Goal: Task Accomplishment & Management: Manage account settings

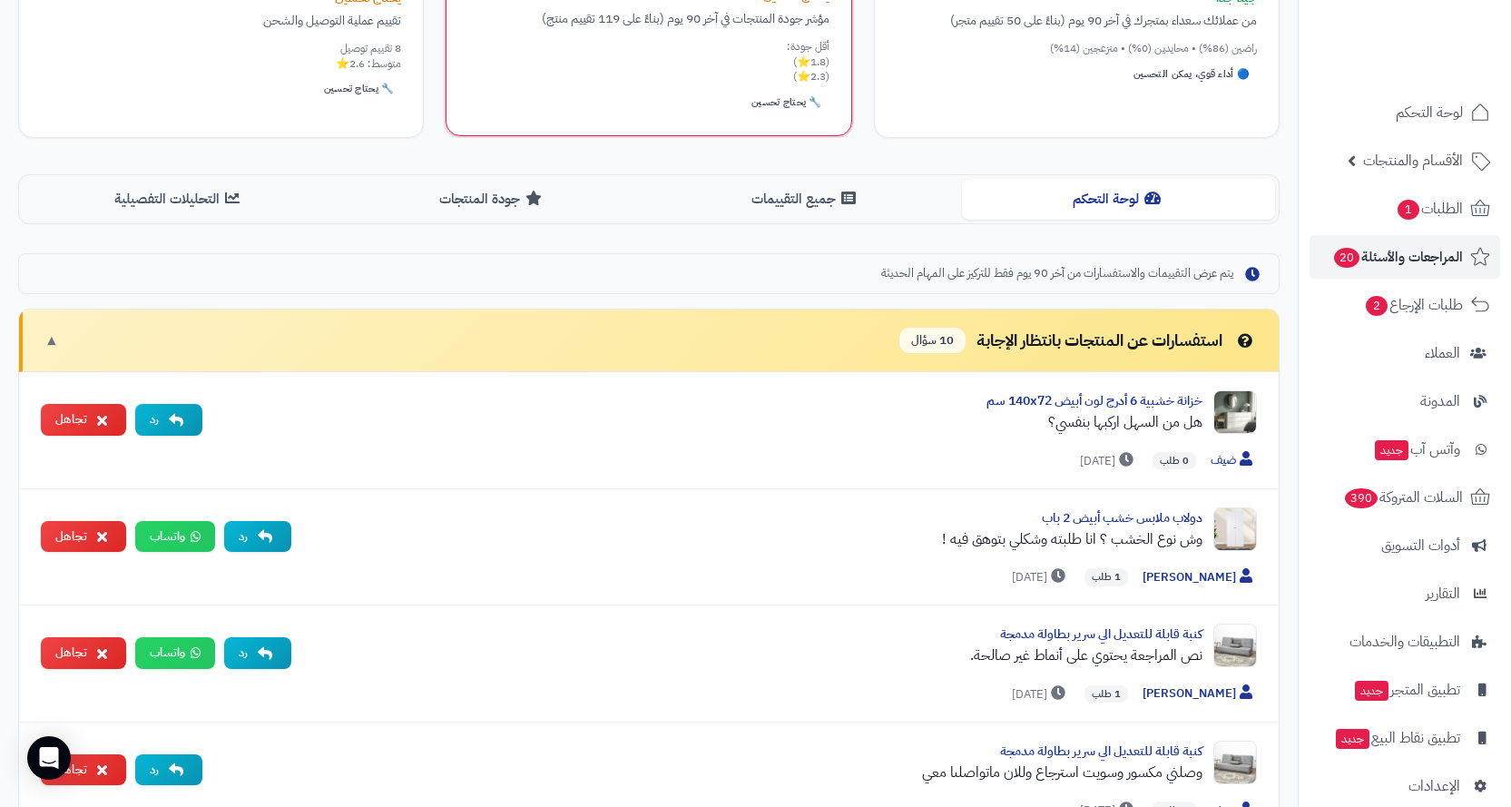
scroll to position [363, 0]
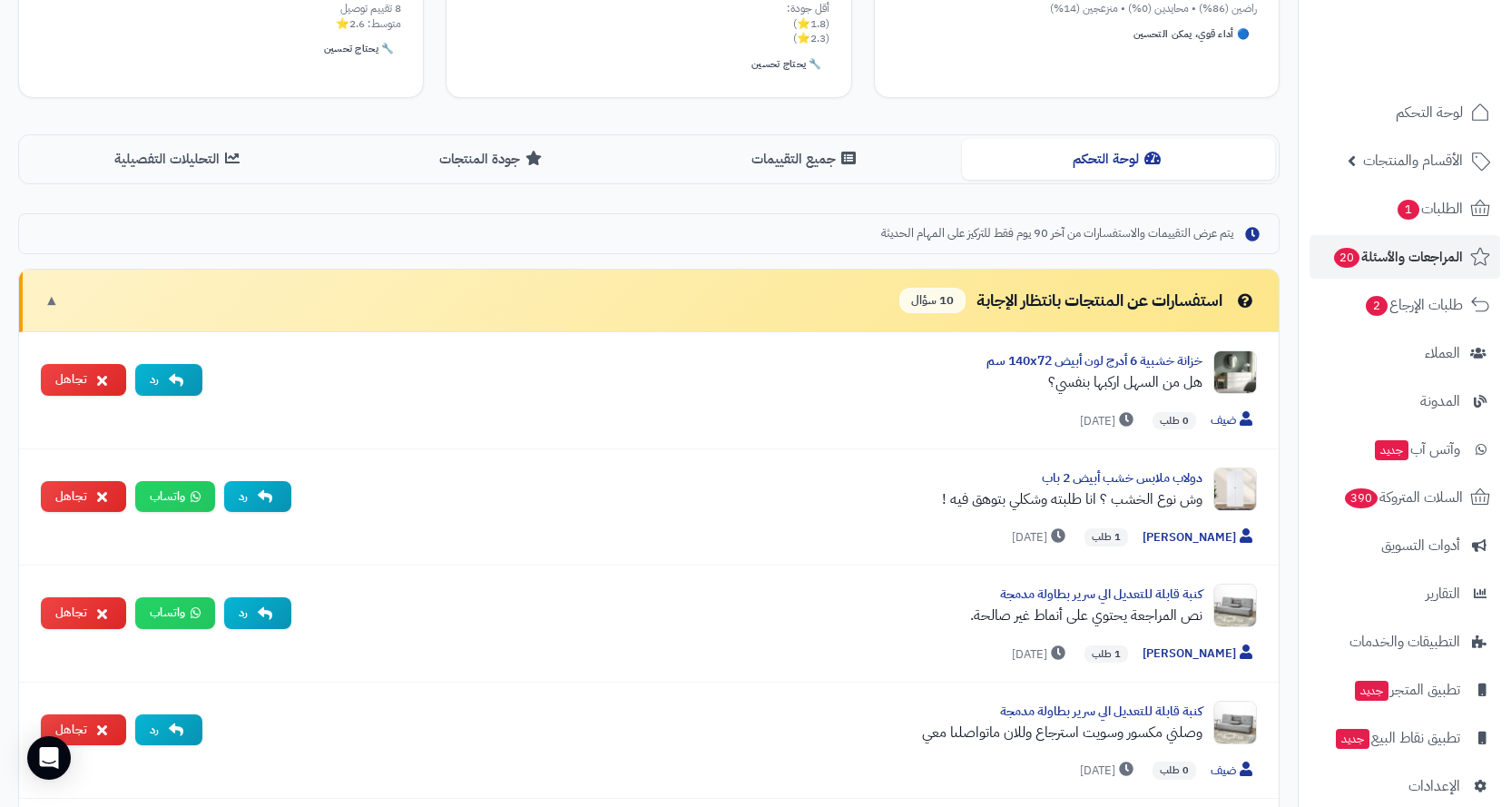
click at [50, 302] on span "▼" at bounding box center [51, 300] width 15 height 21
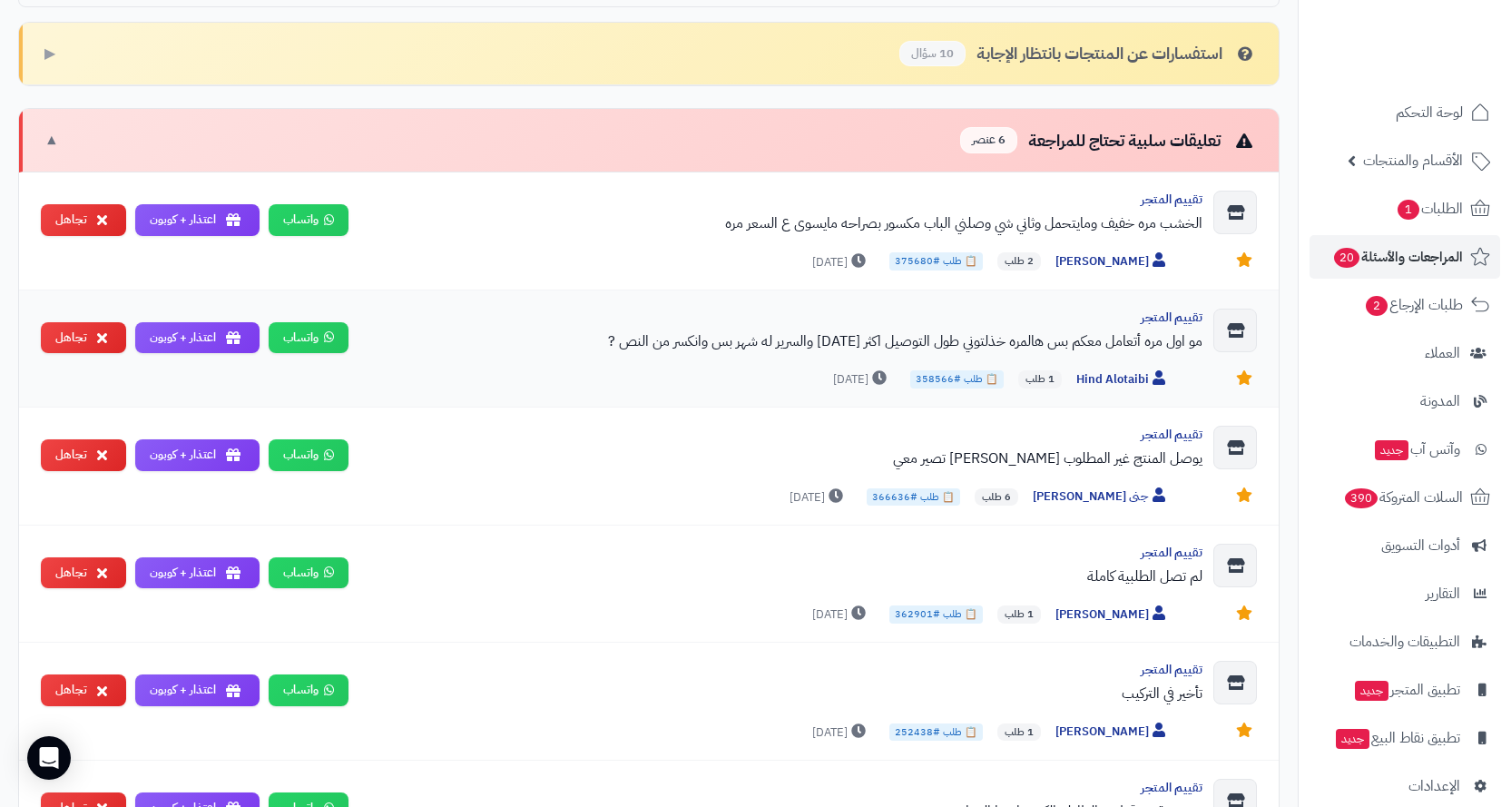
scroll to position [454, 0]
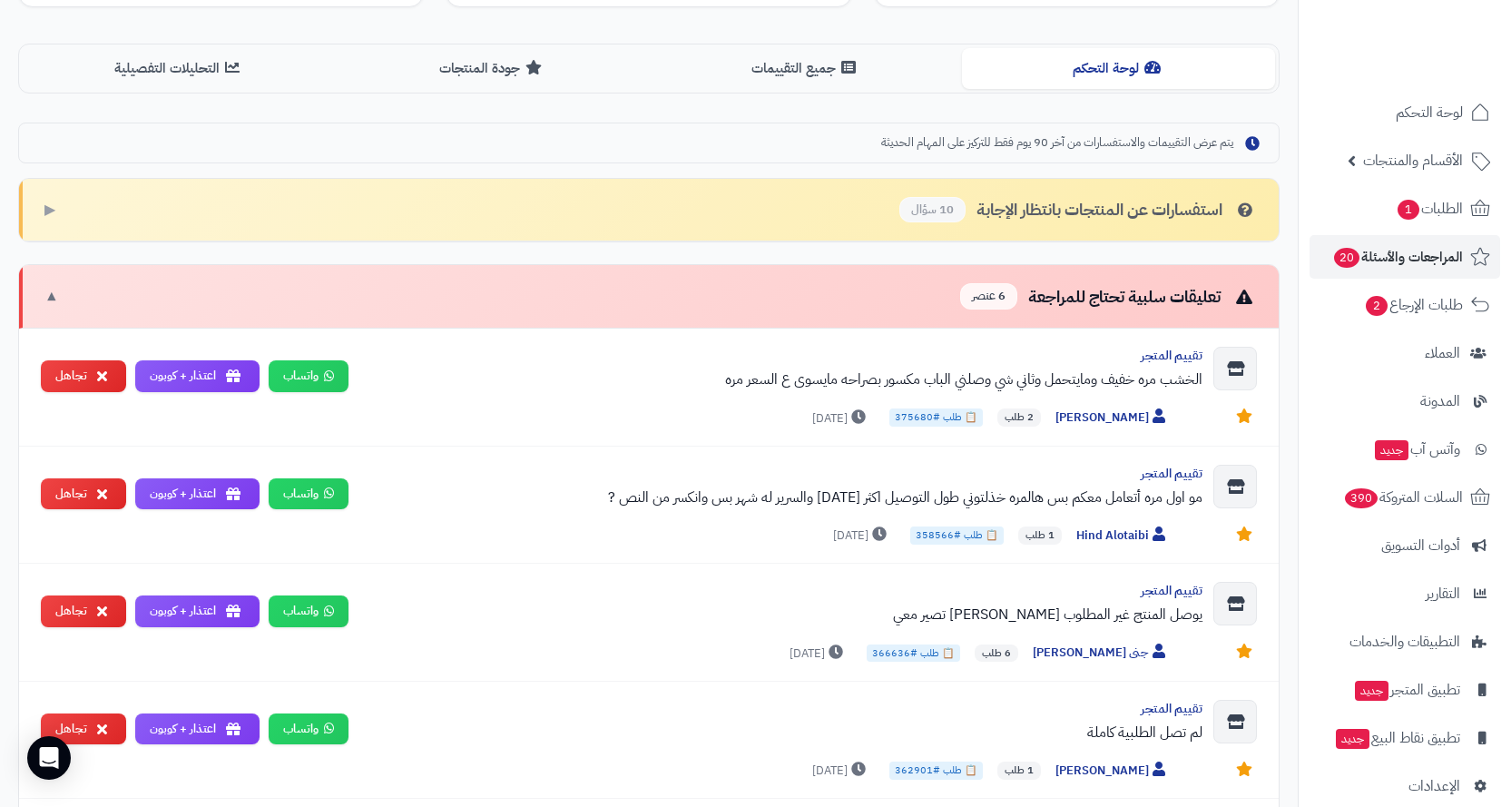
click at [47, 300] on span "▼" at bounding box center [51, 296] width 15 height 21
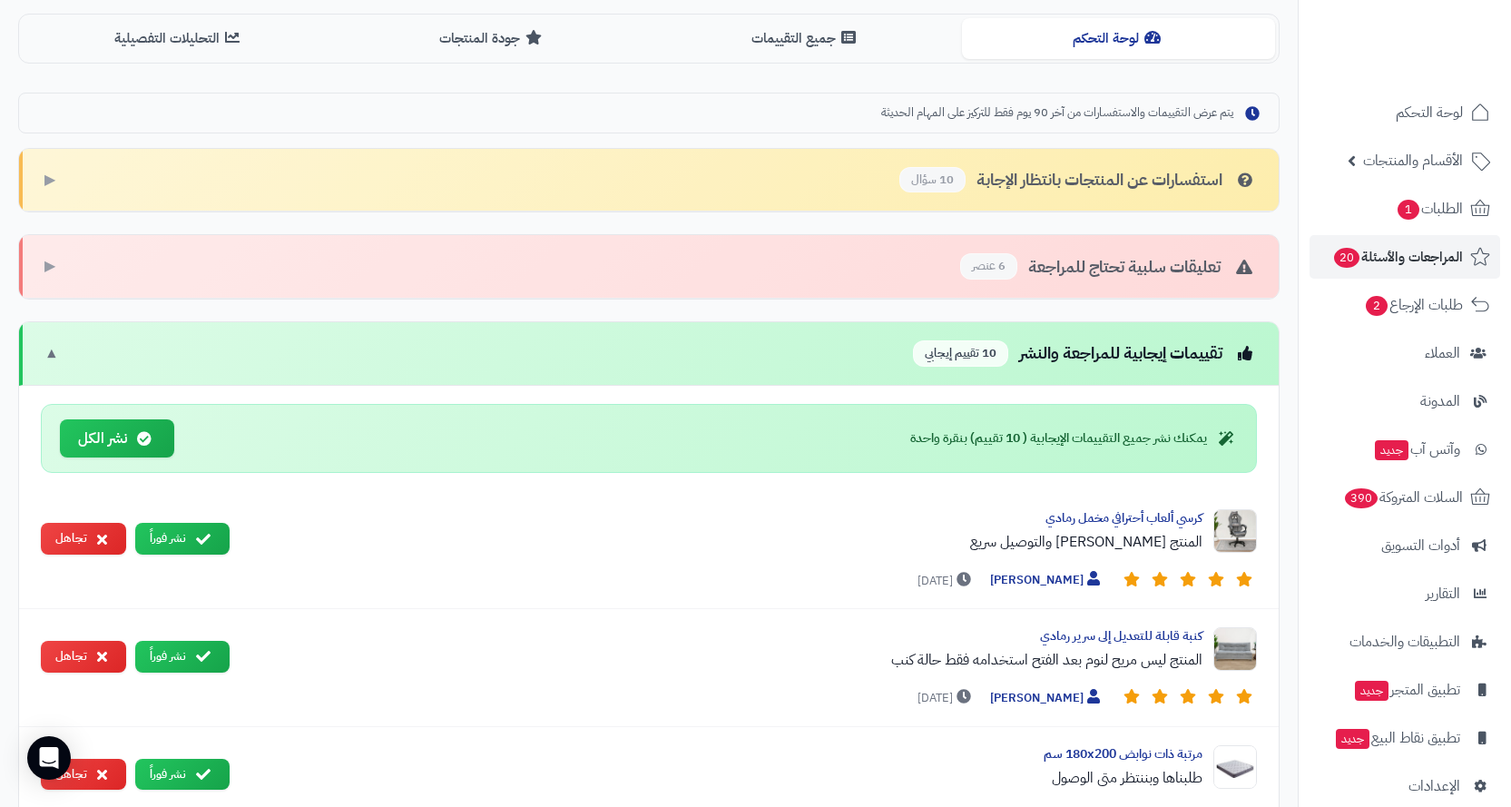
scroll to position [481, 0]
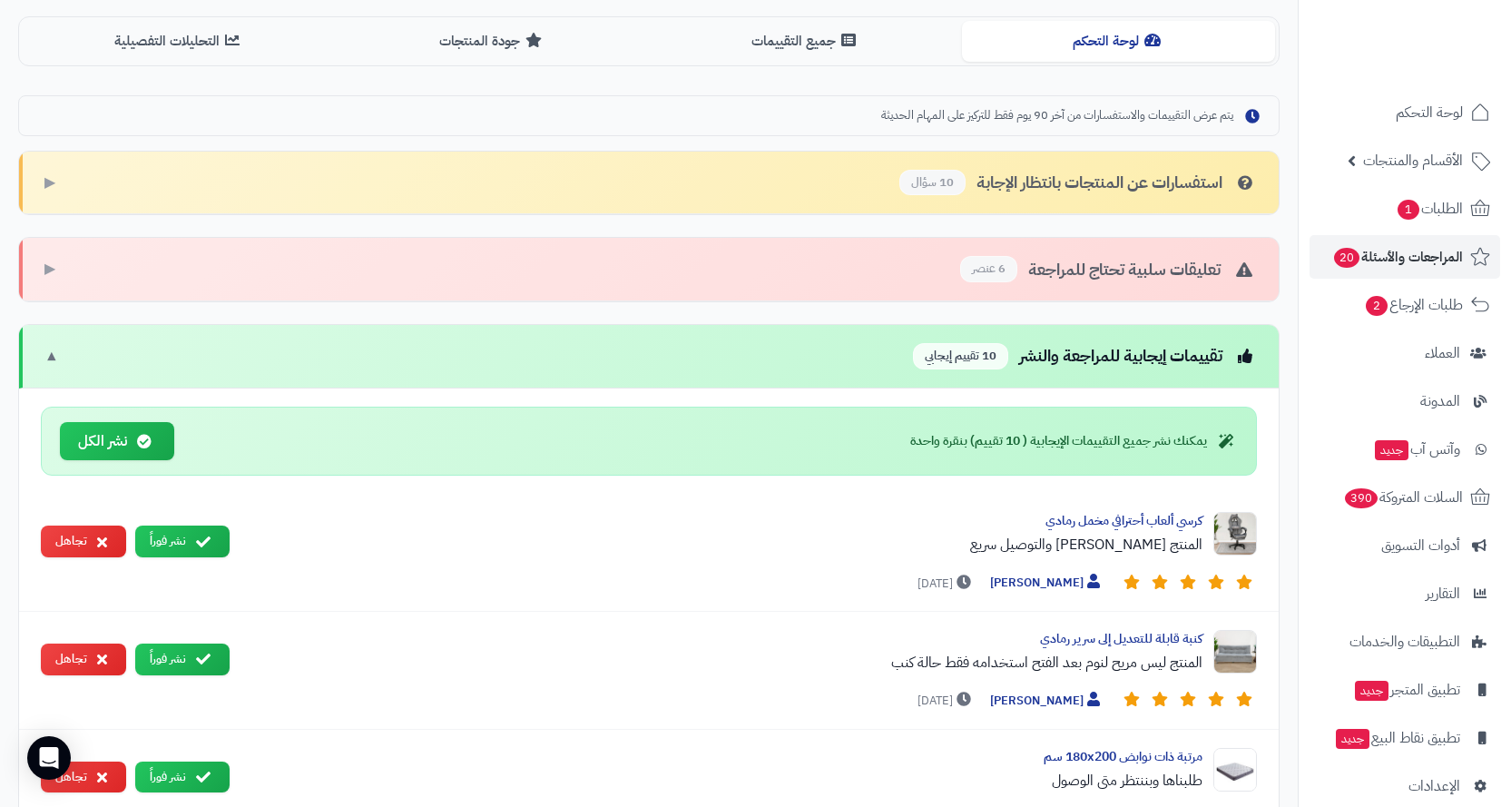
click at [41, 266] on div "تعليقات سلبية تحتاج للمراجعة 6 عنصر ▶" at bounding box center [649, 270] width 1260 height 64
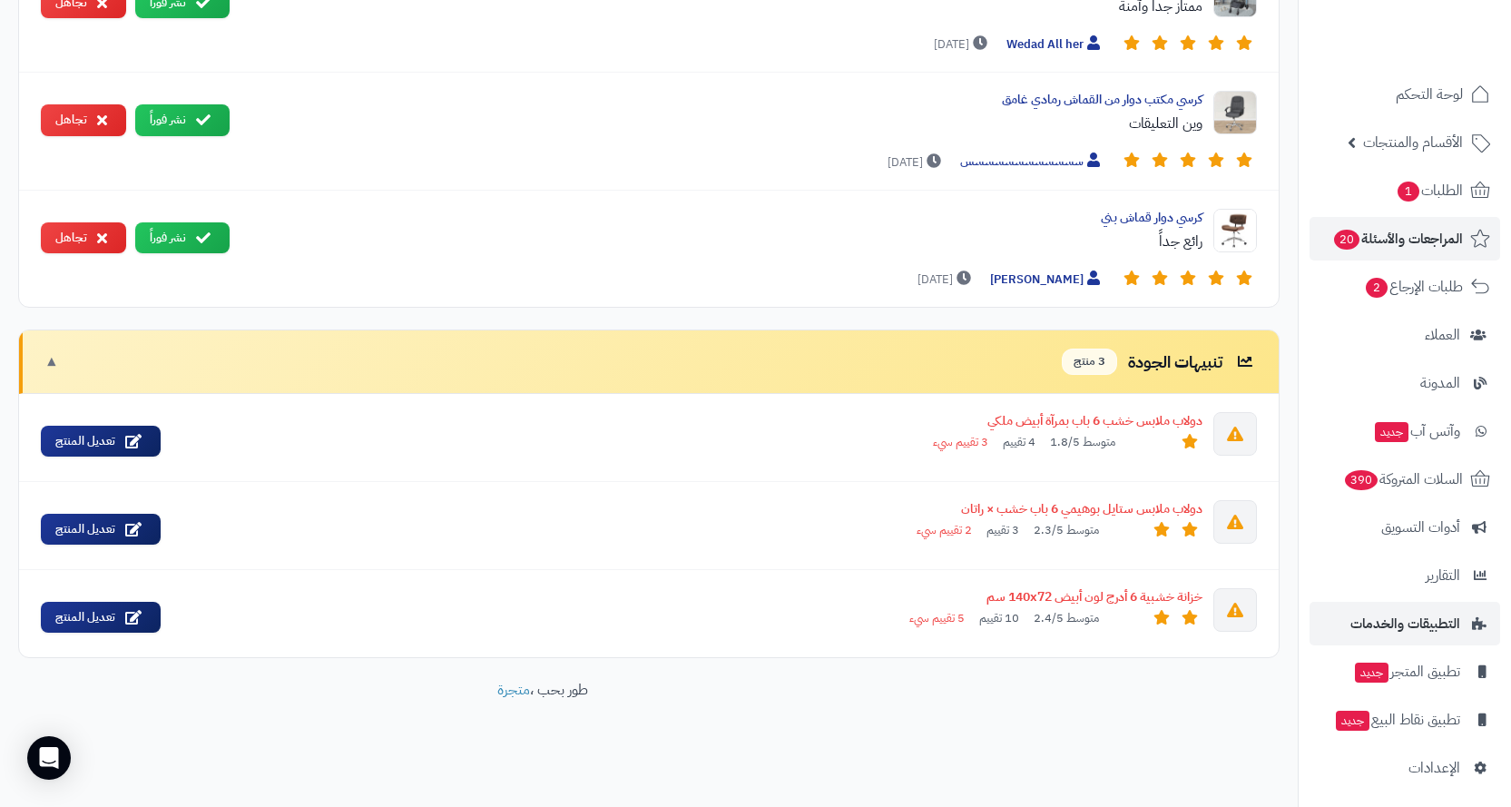
scroll to position [24, 0]
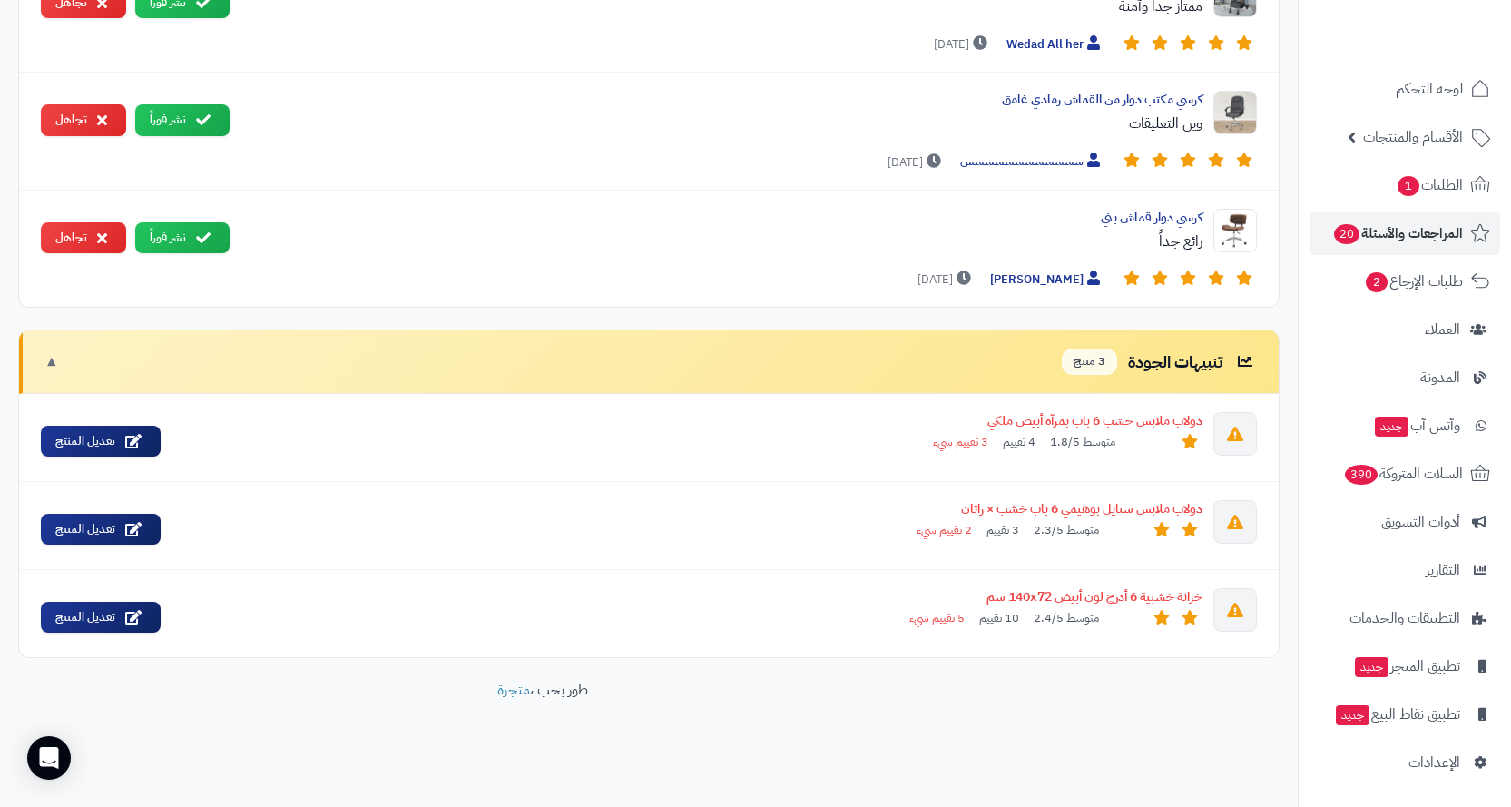
click at [49, 359] on span "▼" at bounding box center [51, 361] width 15 height 21
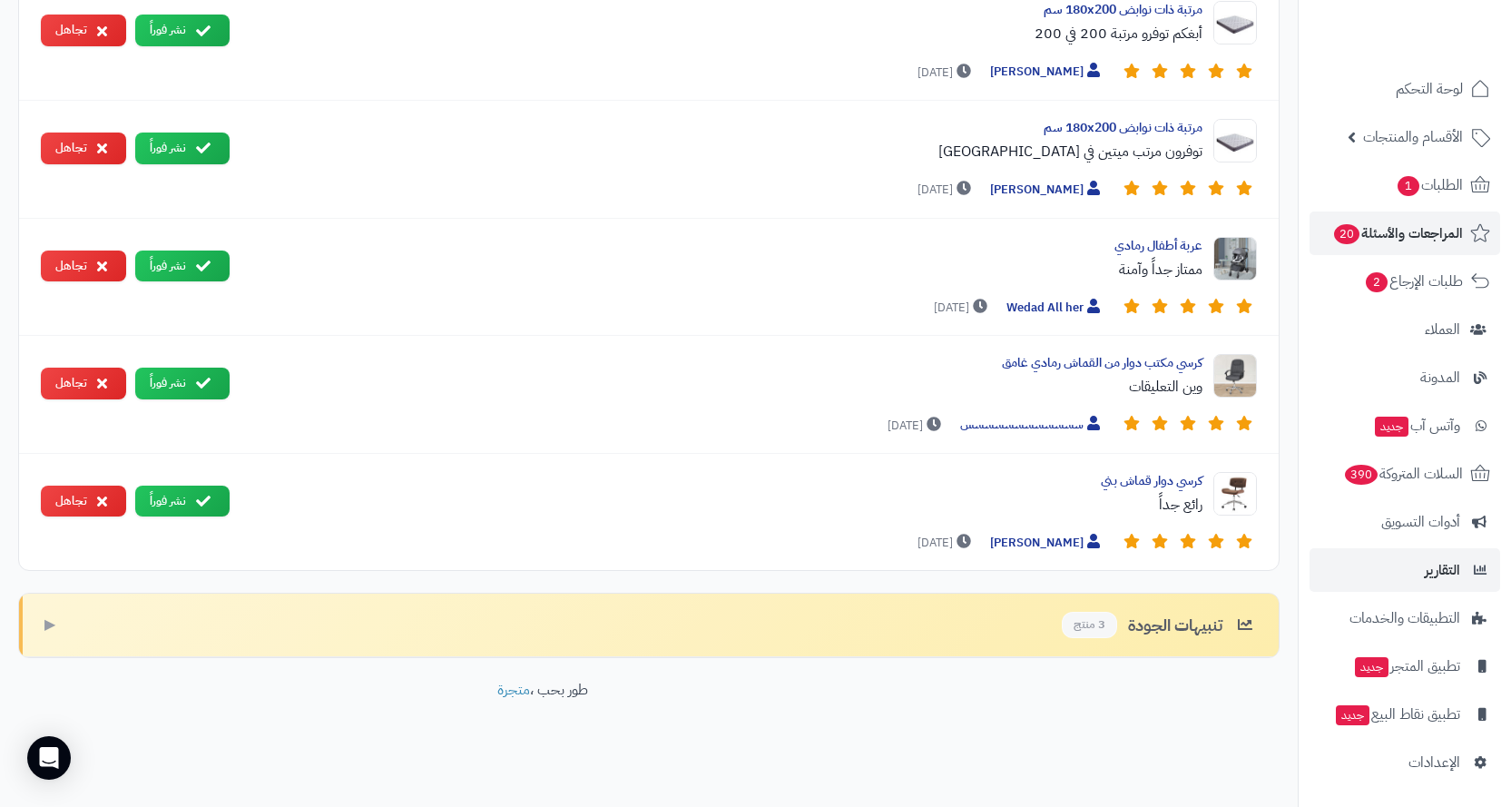
scroll to position [0, 0]
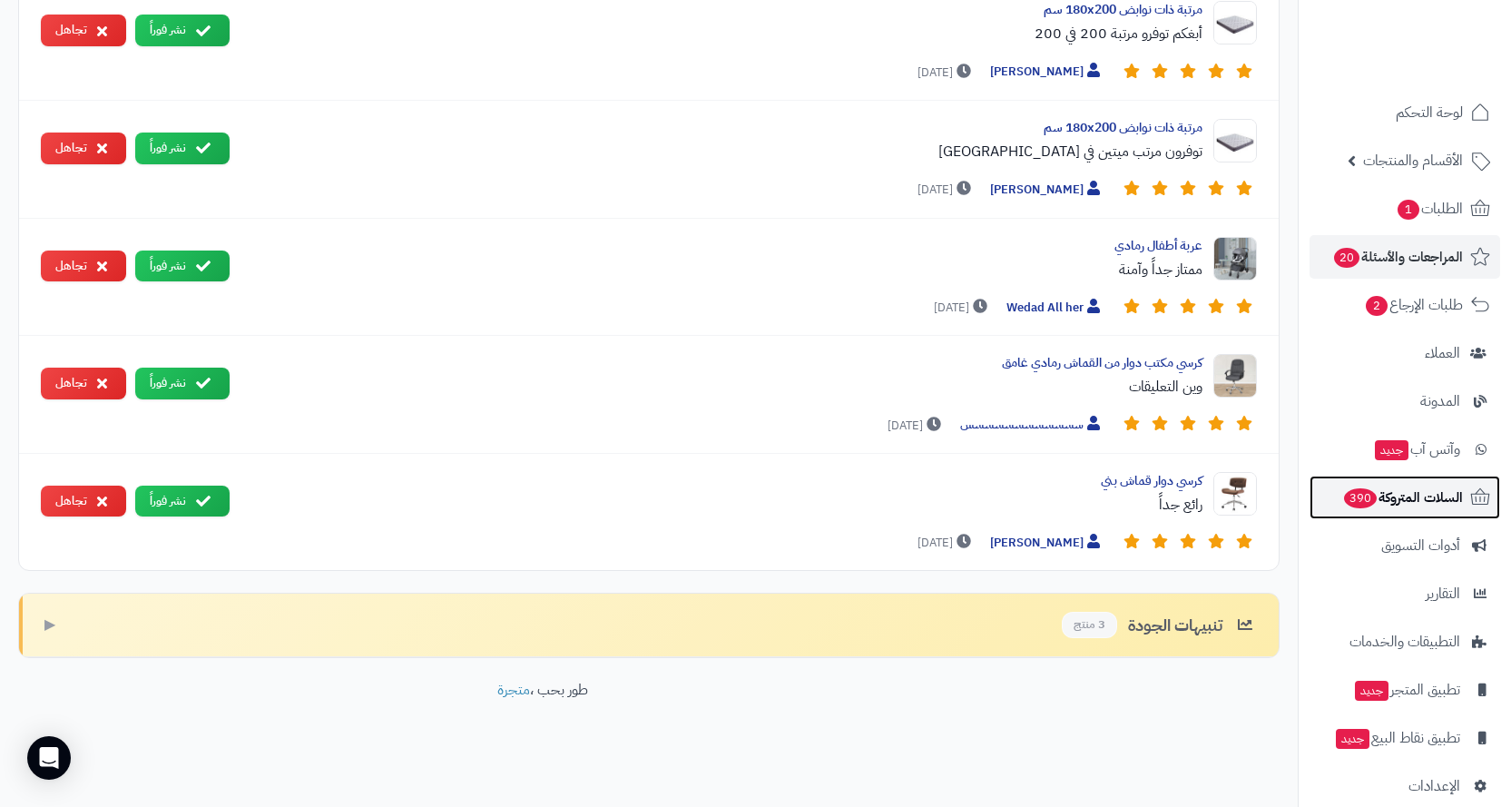
click at [1431, 494] on span "السلات المتروكة 390" at bounding box center [1402, 497] width 121 height 25
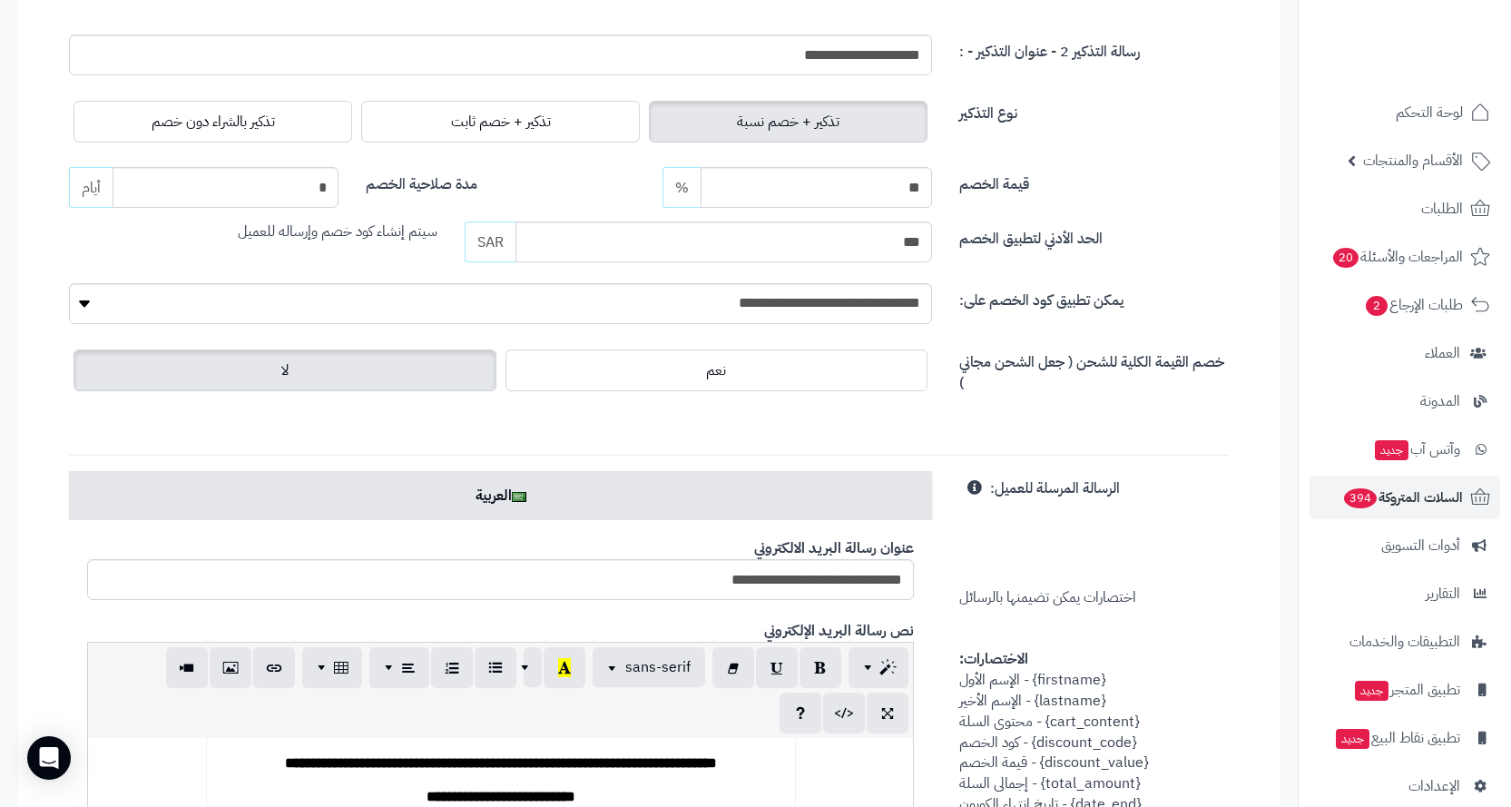
scroll to position [363, 0]
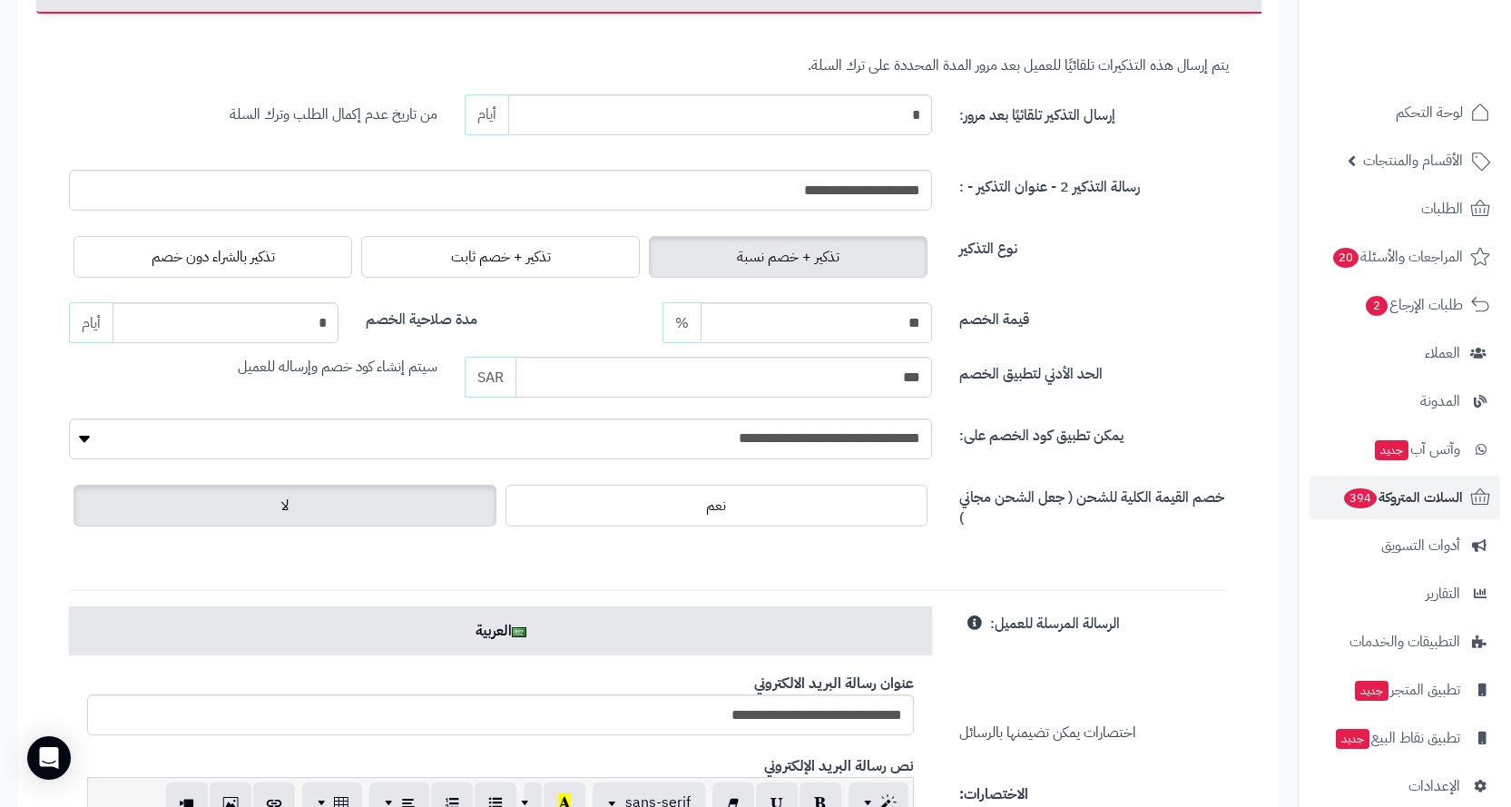
drag, startPoint x: 1116, startPoint y: 185, endPoint x: 1140, endPoint y: 97, distance: 91.1
click at [1140, 97] on div "إرسال التذكير تلقائيًا بعد مرور: * أيام من تاريخ عدم إكمال الطلب وترك السلة" at bounding box center [648, 114] width 1187 height 41
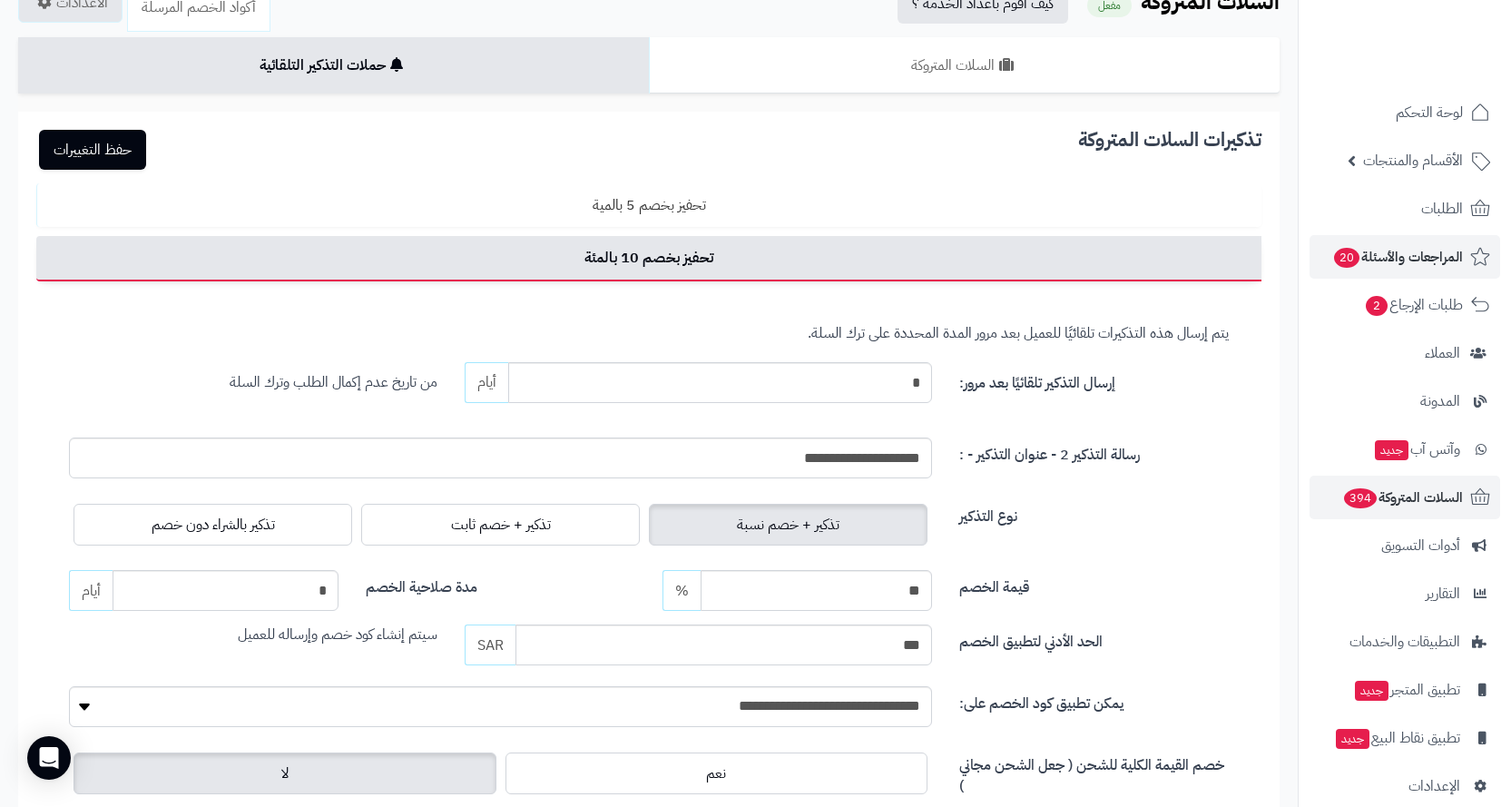
scroll to position [91, 0]
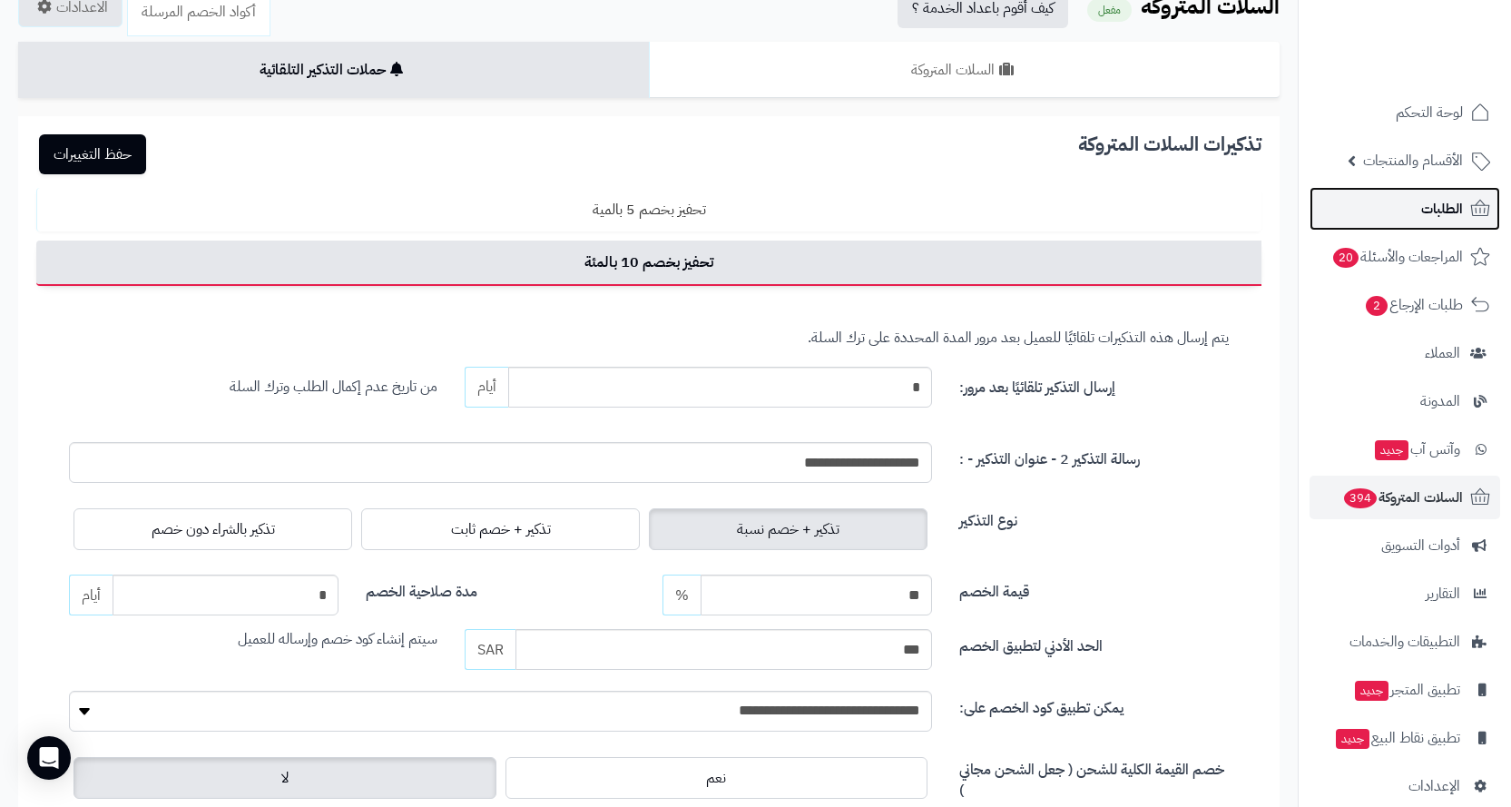
click at [1414, 201] on link "الطلبات" at bounding box center [1405, 209] width 191 height 44
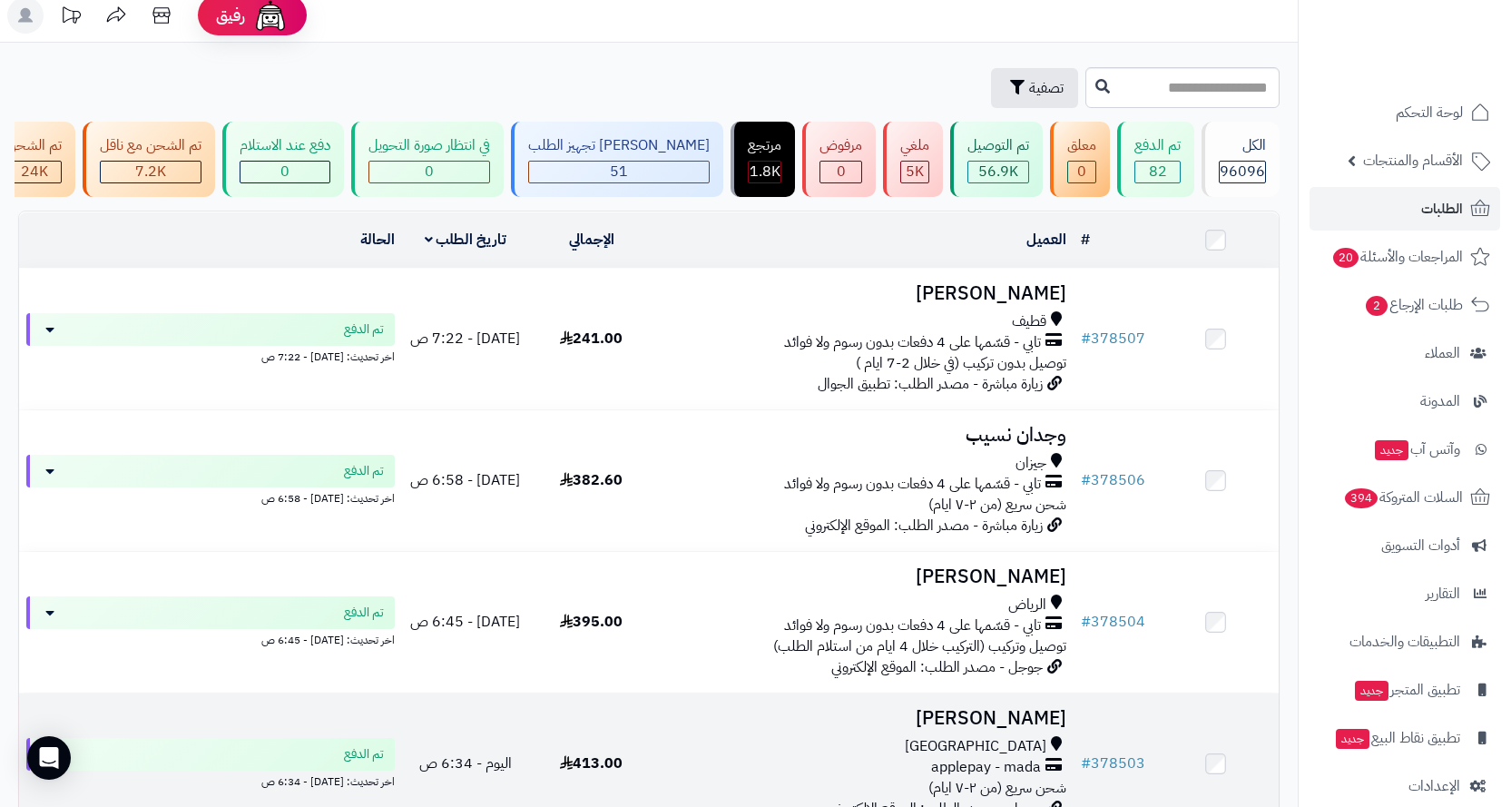
scroll to position [8, 0]
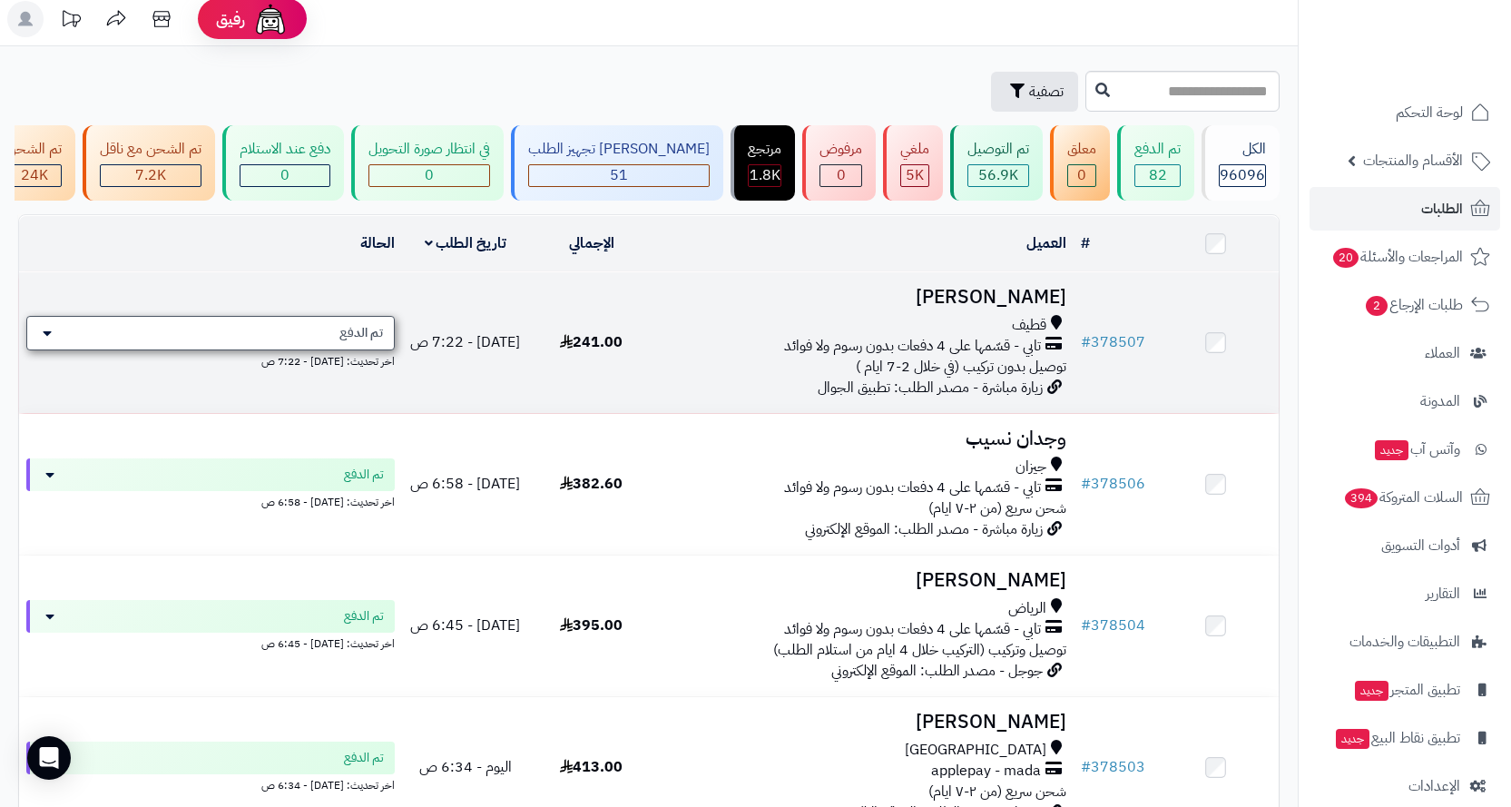
click at [47, 340] on icon at bounding box center [47, 333] width 9 height 15
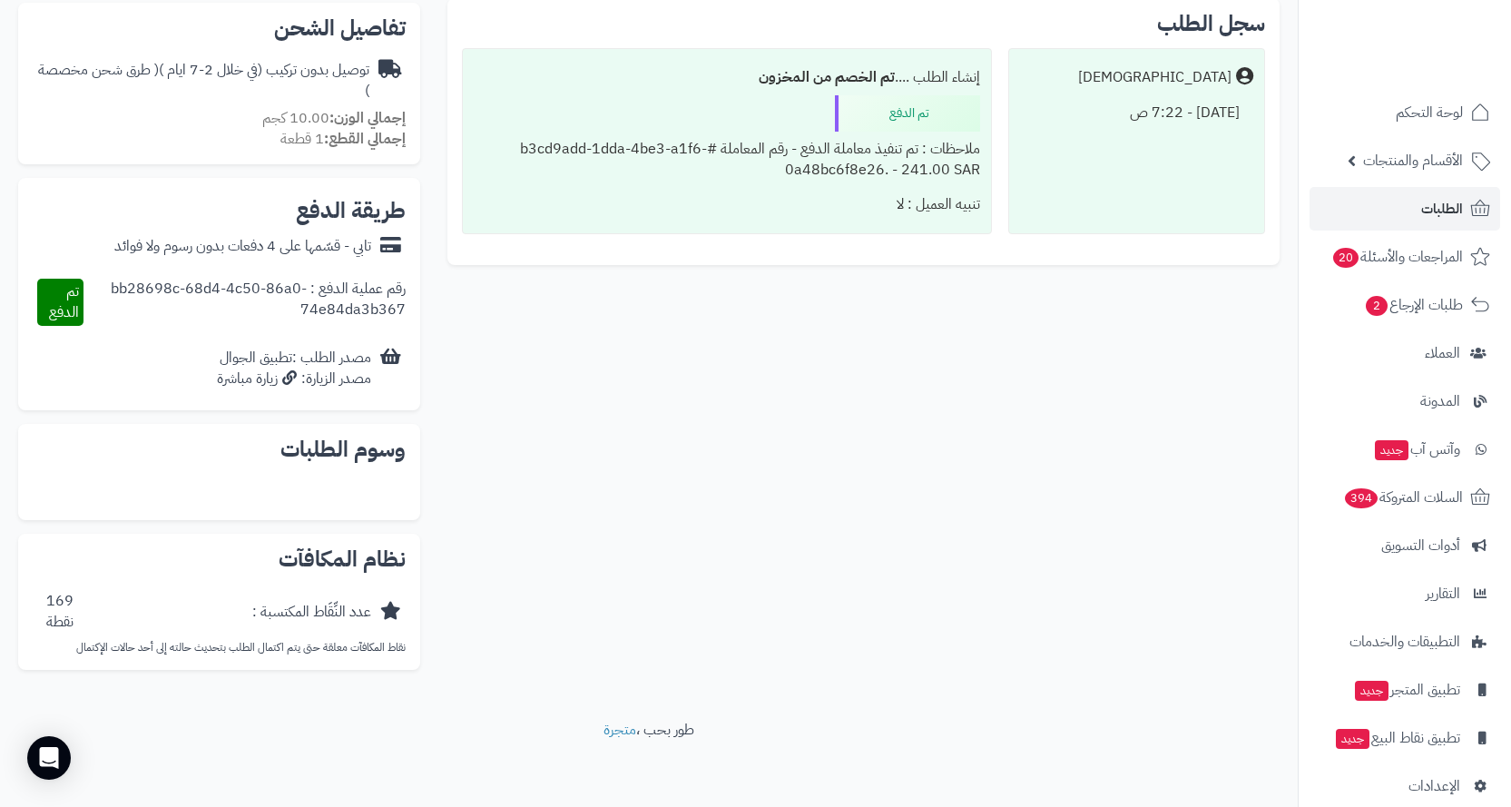
scroll to position [633, 0]
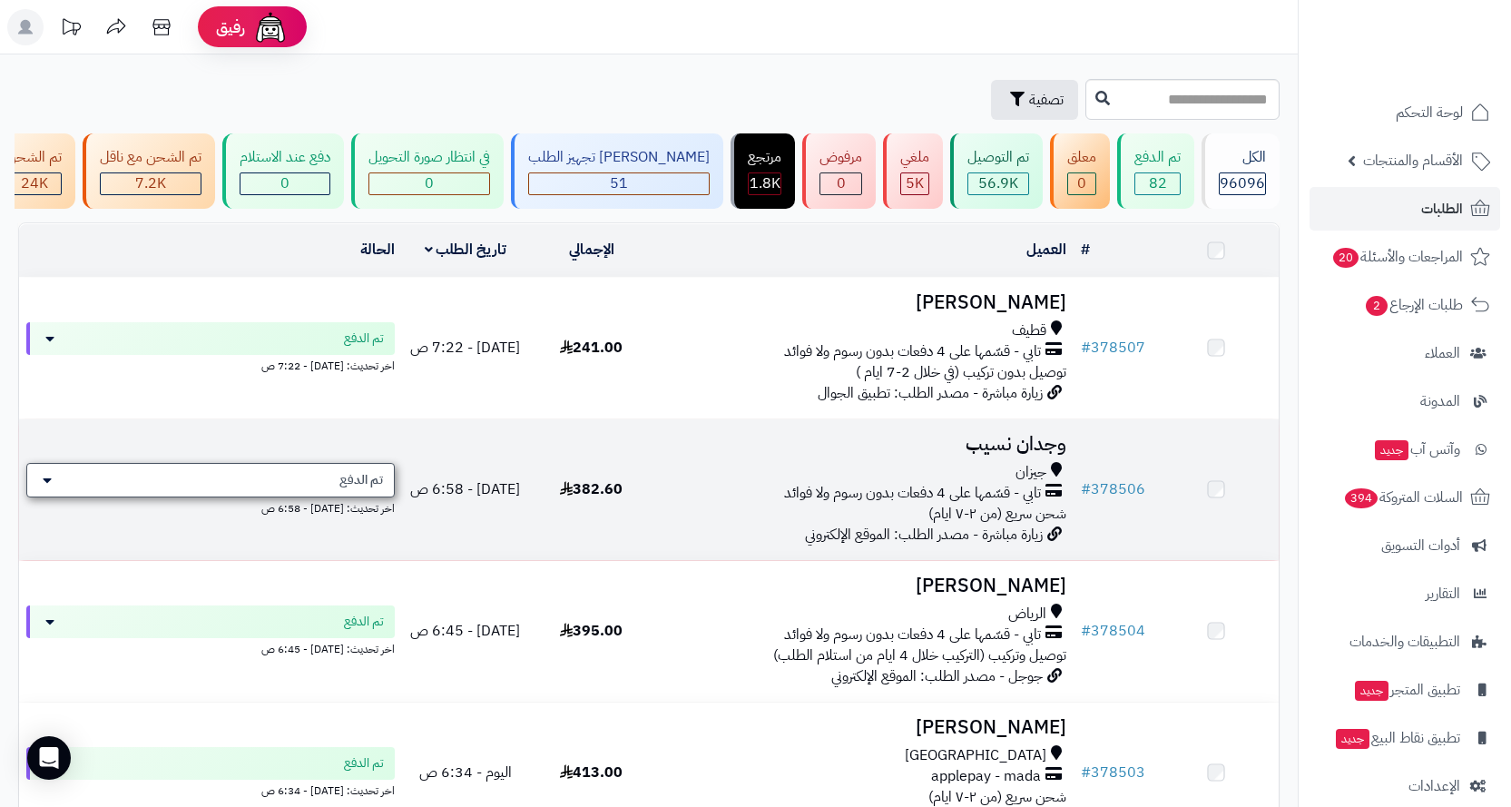
scroll to position [8, 0]
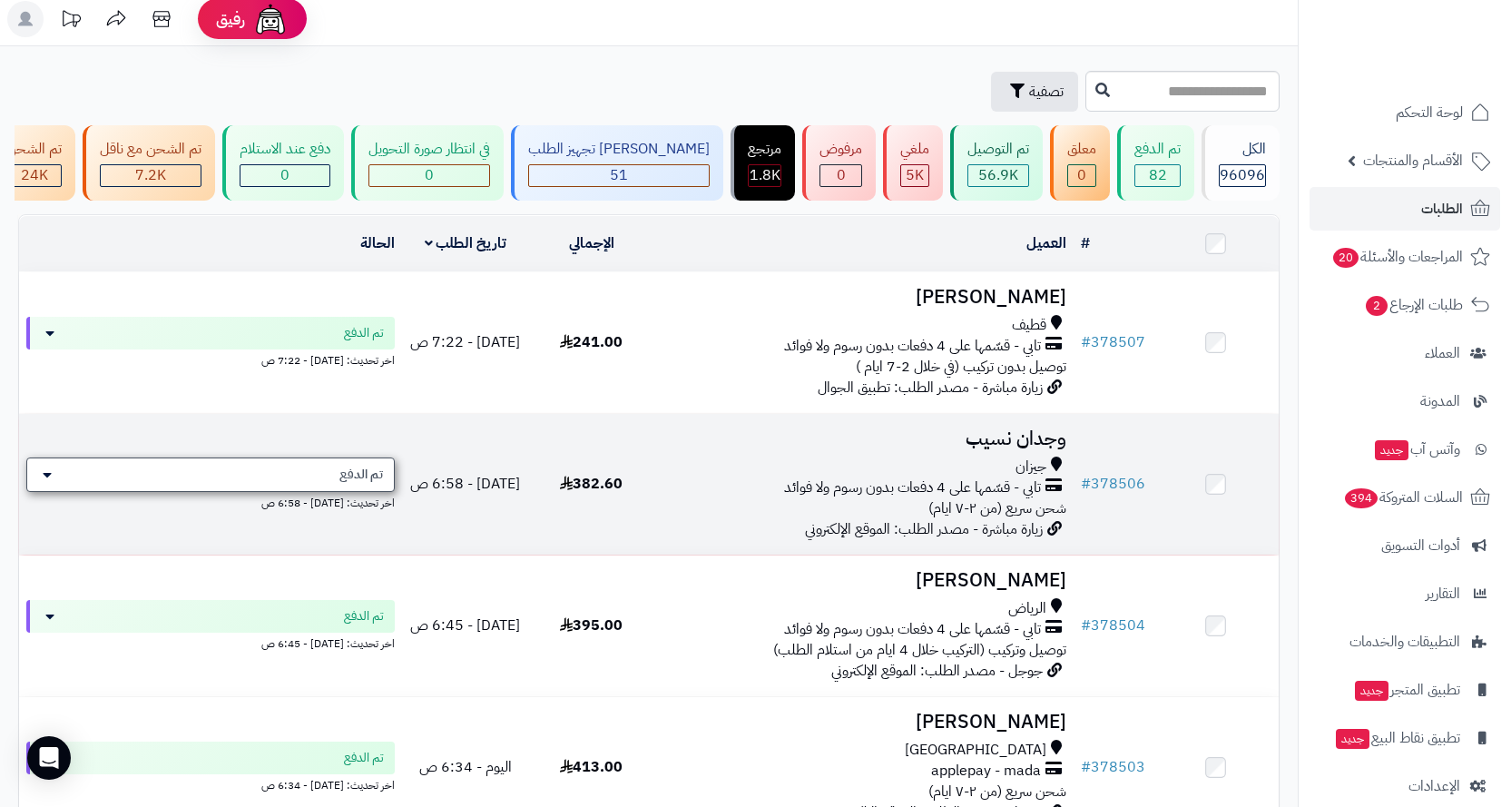
click at [106, 482] on div "تم الدفع" at bounding box center [210, 474] width 368 height 34
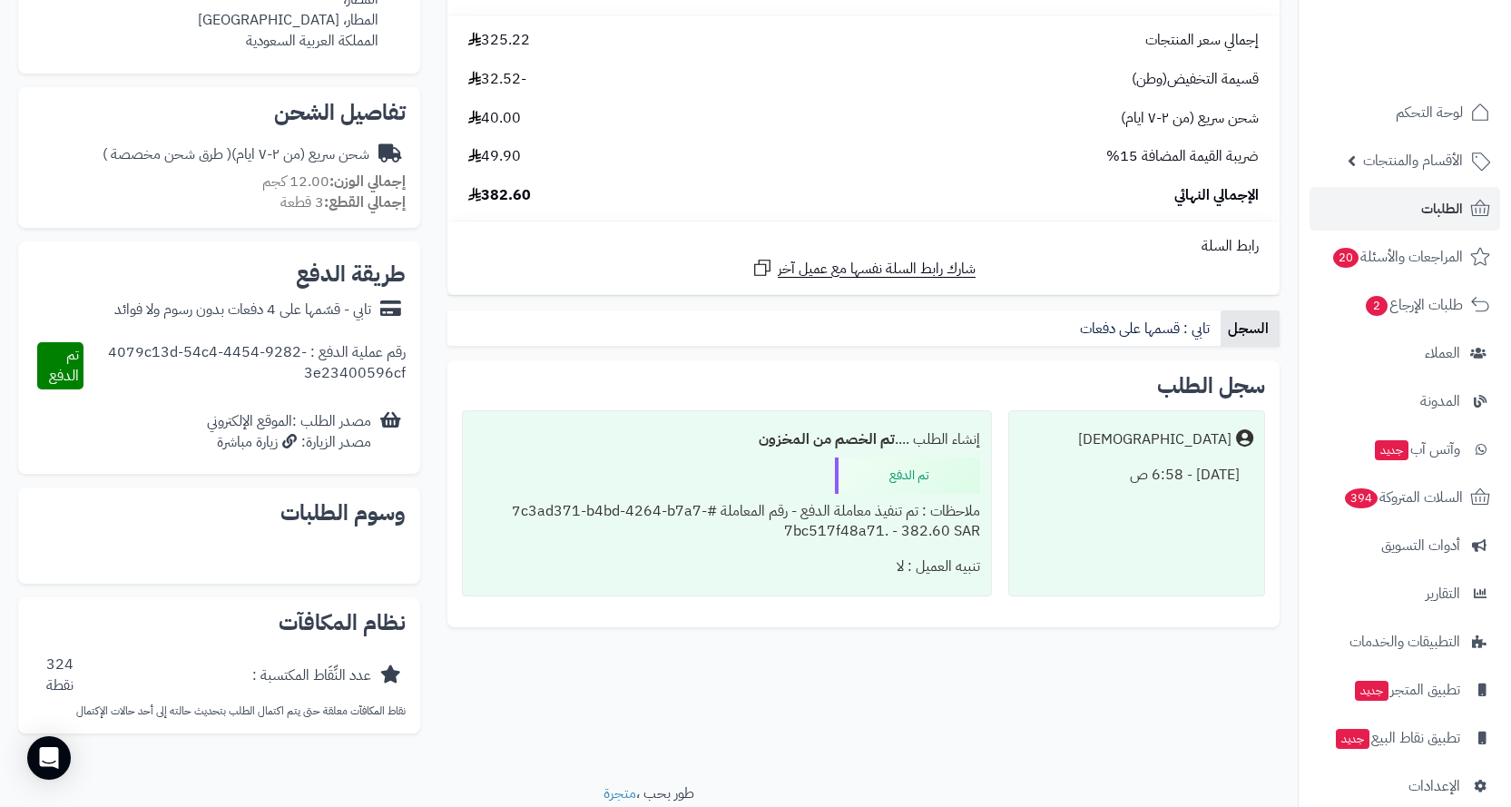
scroll to position [545, 0]
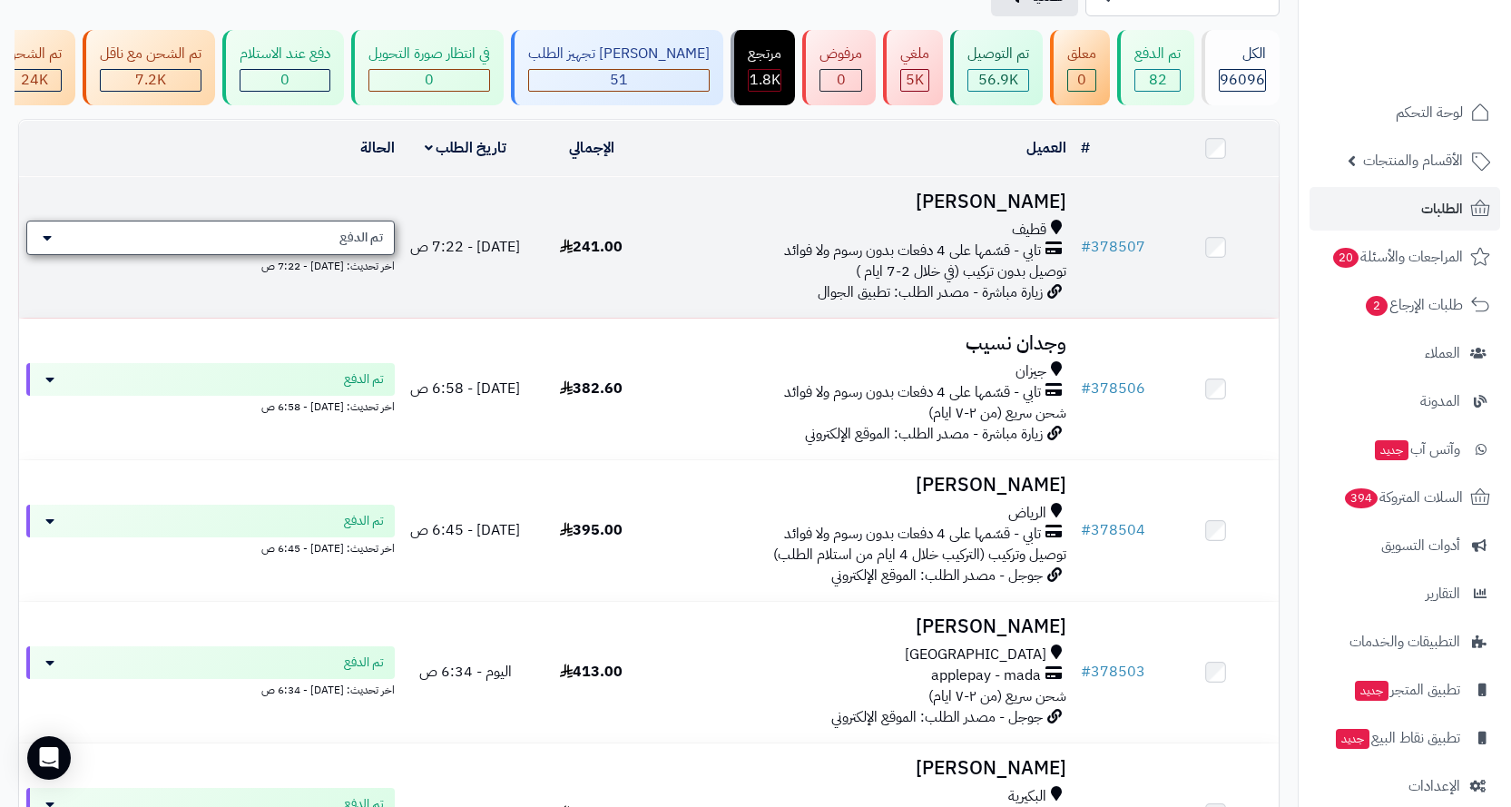
scroll to position [280, 0]
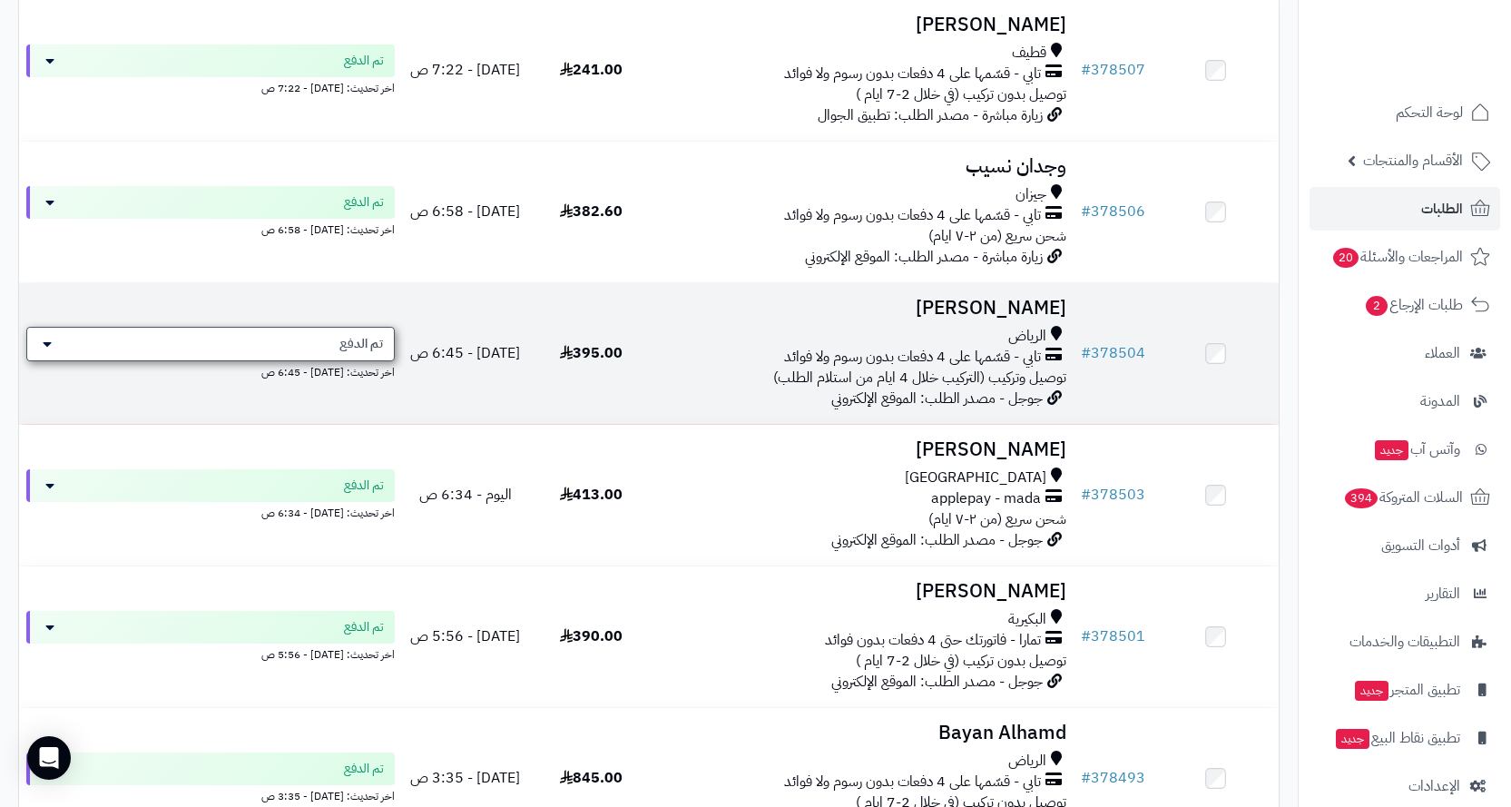
click at [292, 352] on div "تم الدفع" at bounding box center [210, 344] width 368 height 34
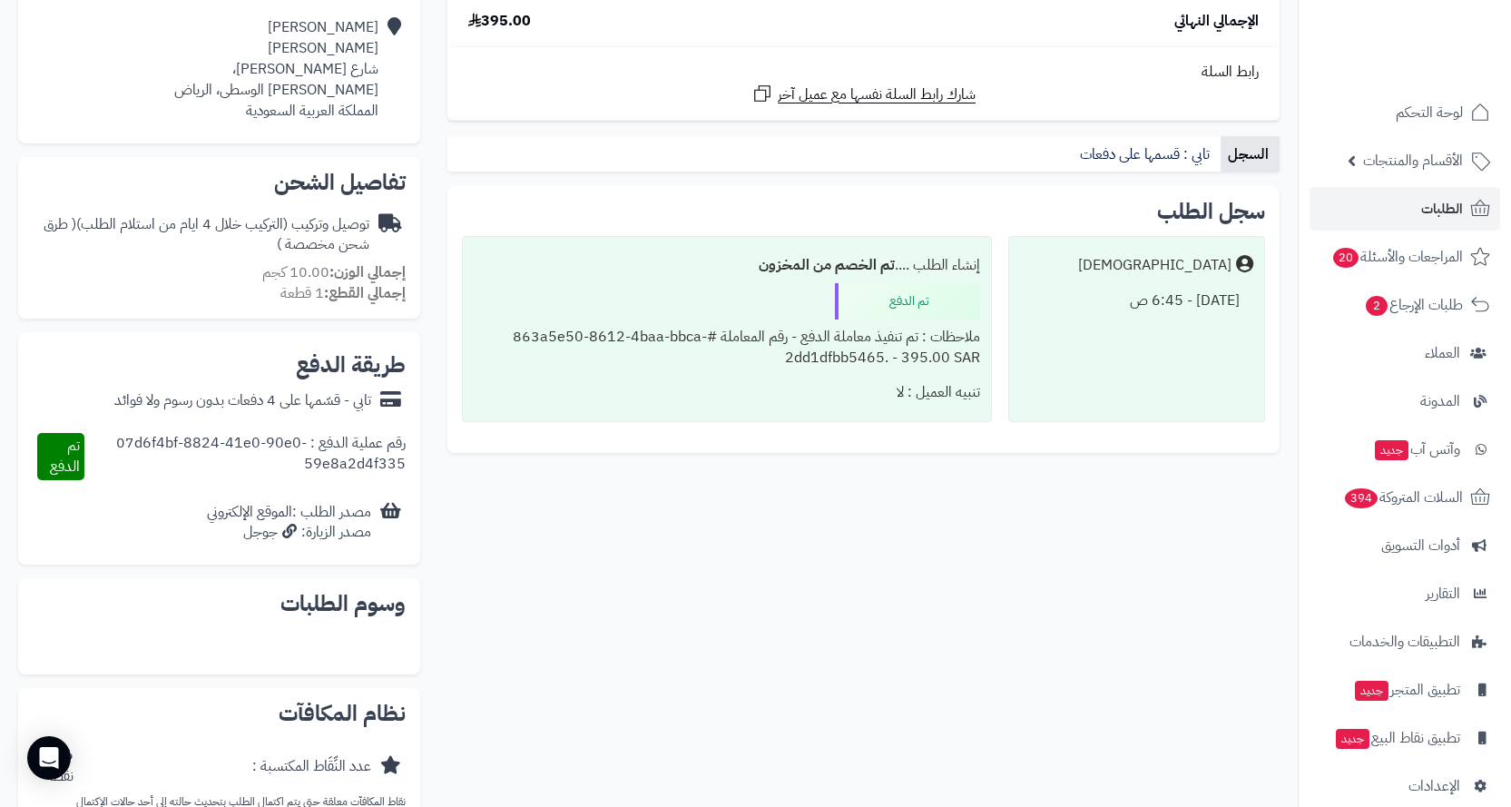
scroll to position [454, 0]
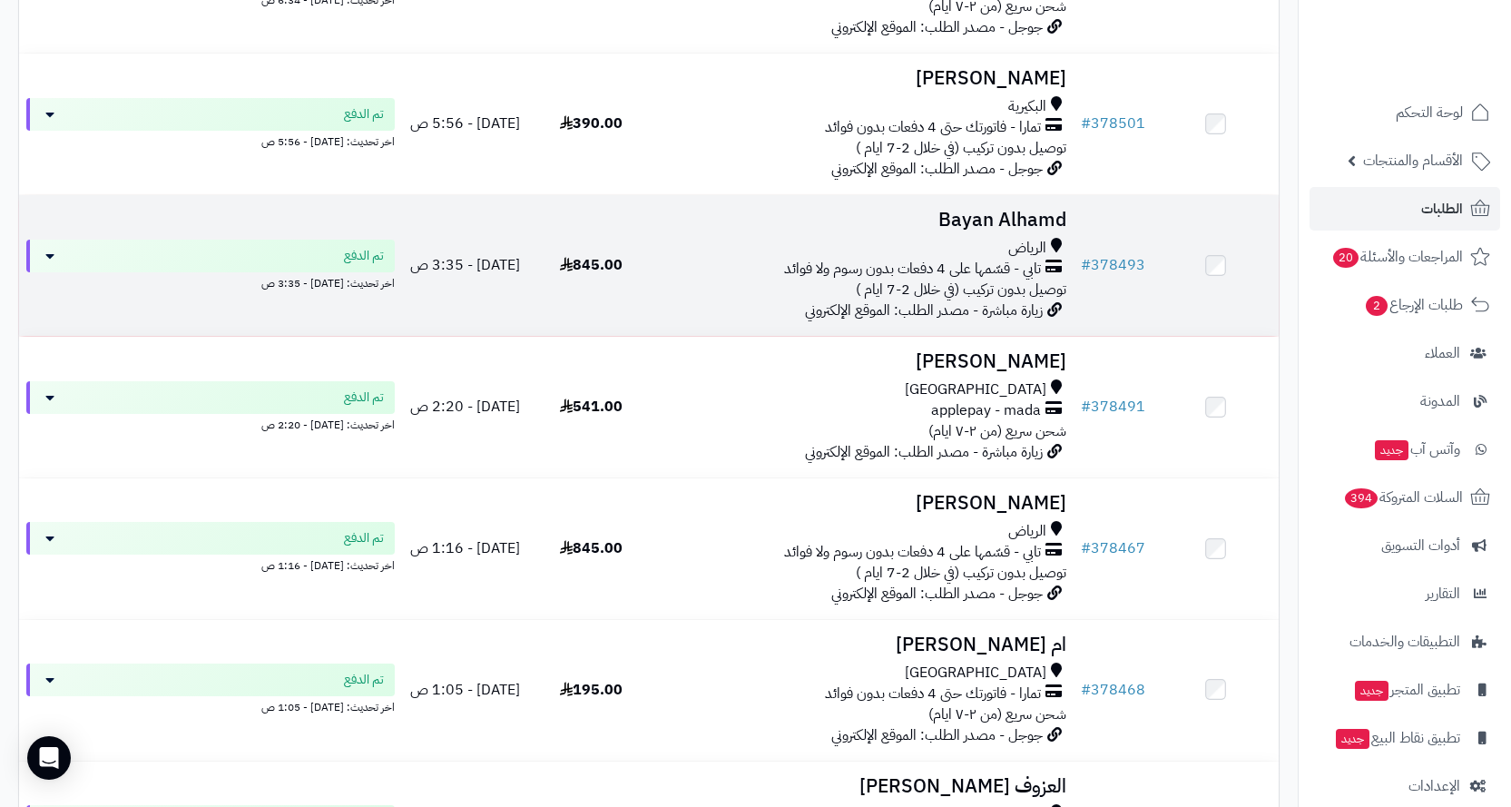
scroll to position [806, 0]
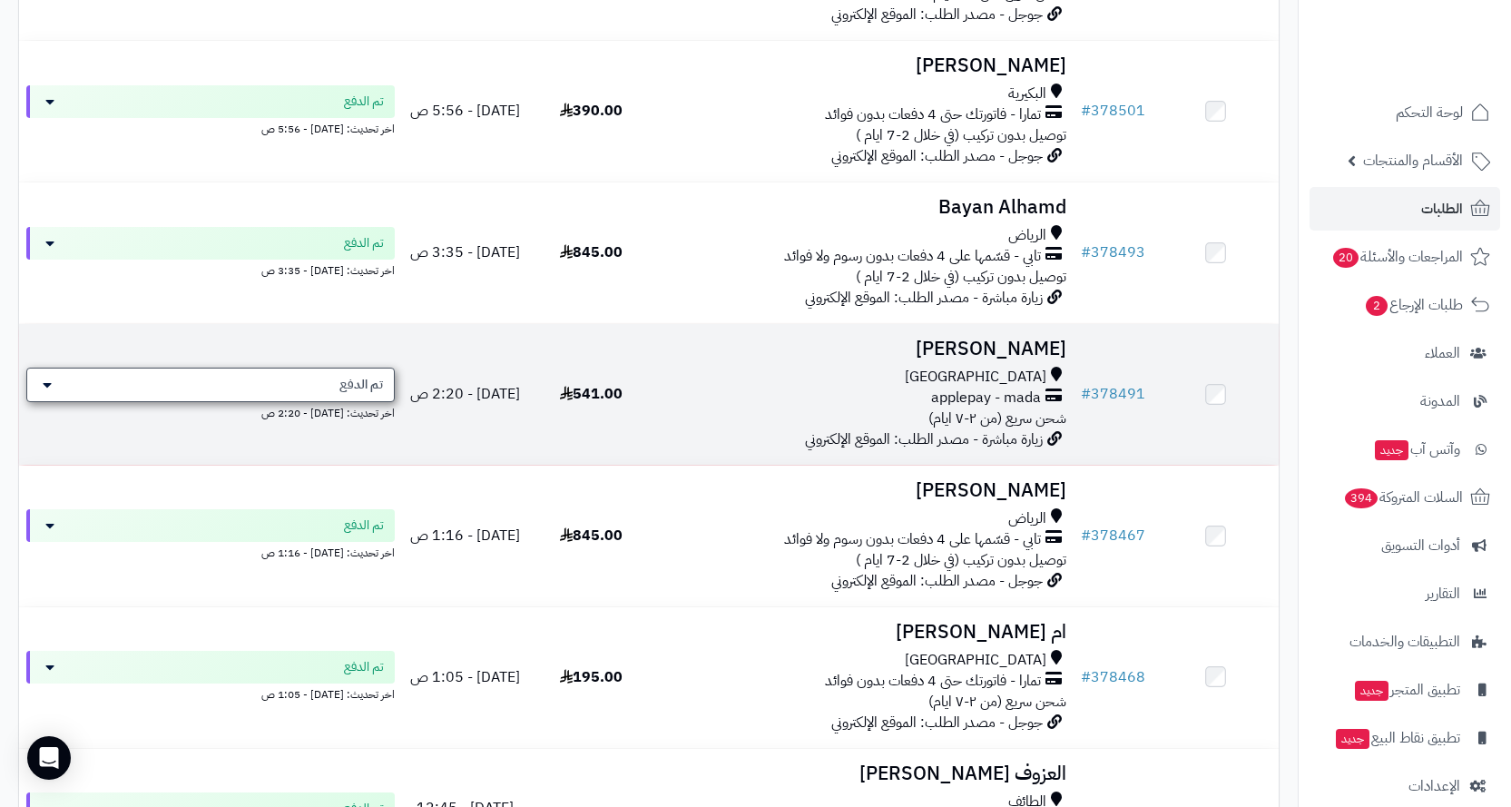
click at [324, 397] on div "تم الدفع" at bounding box center [210, 385] width 368 height 34
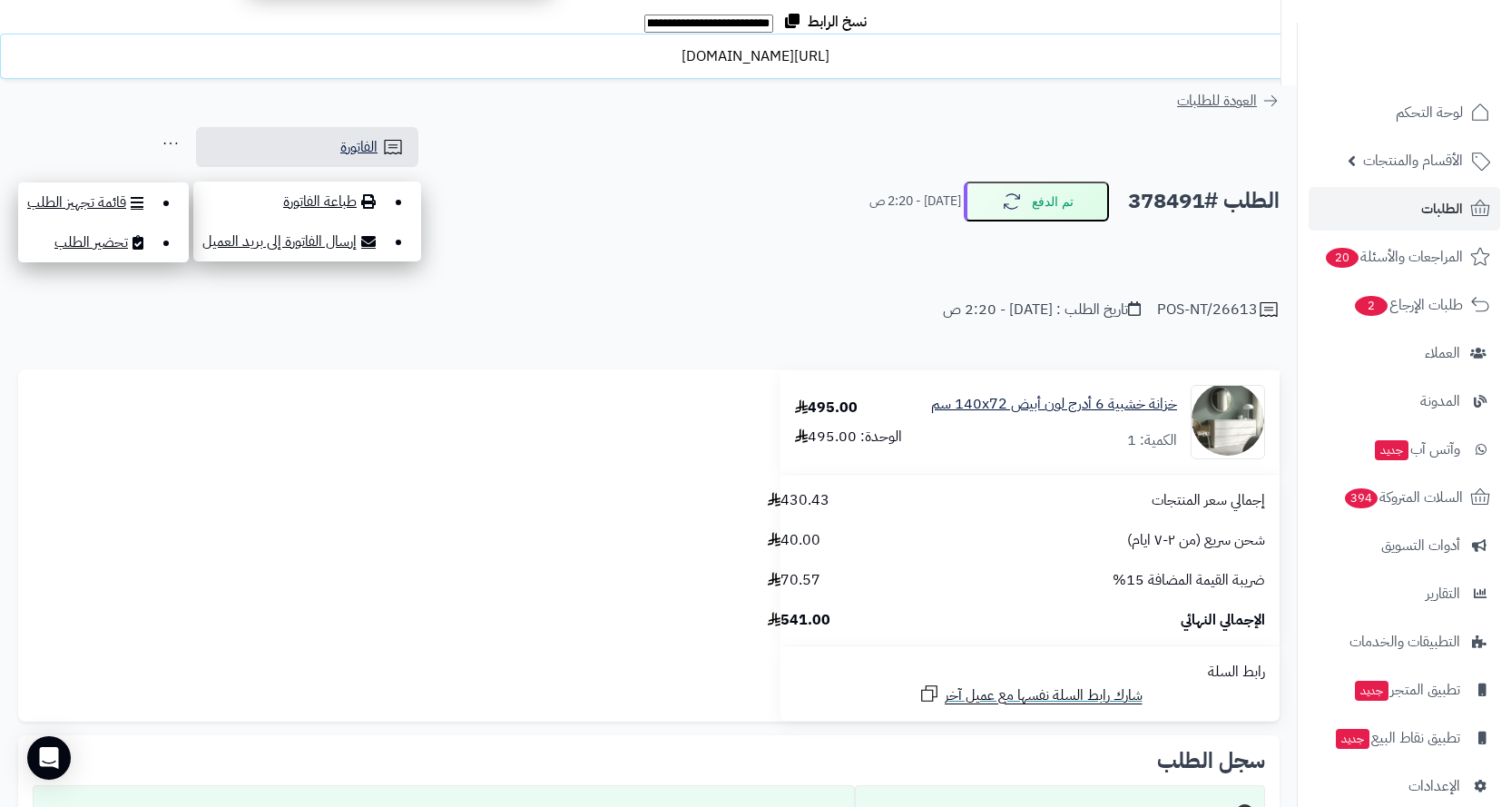
scroll to position [363, 0]
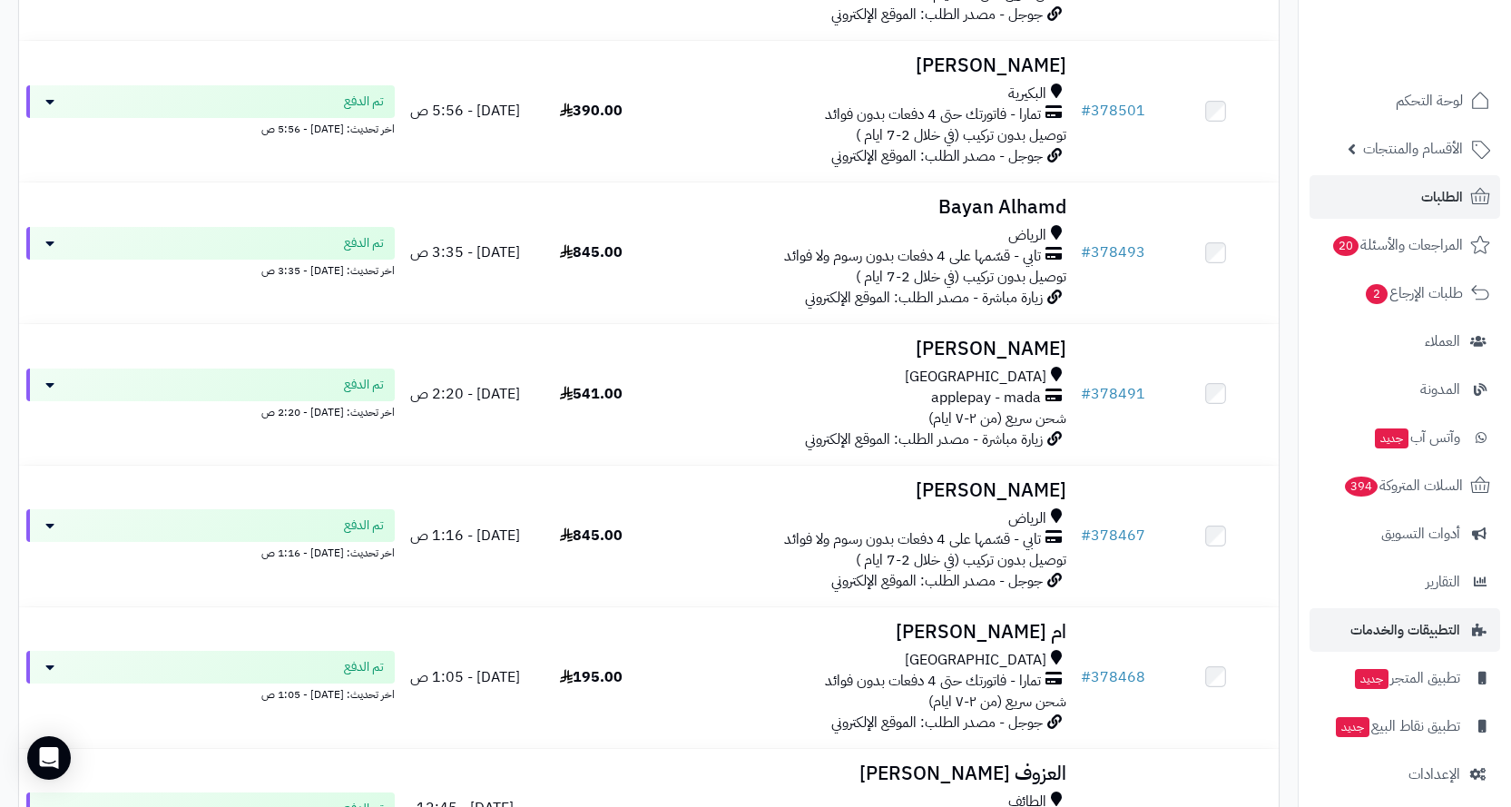
scroll to position [24, 0]
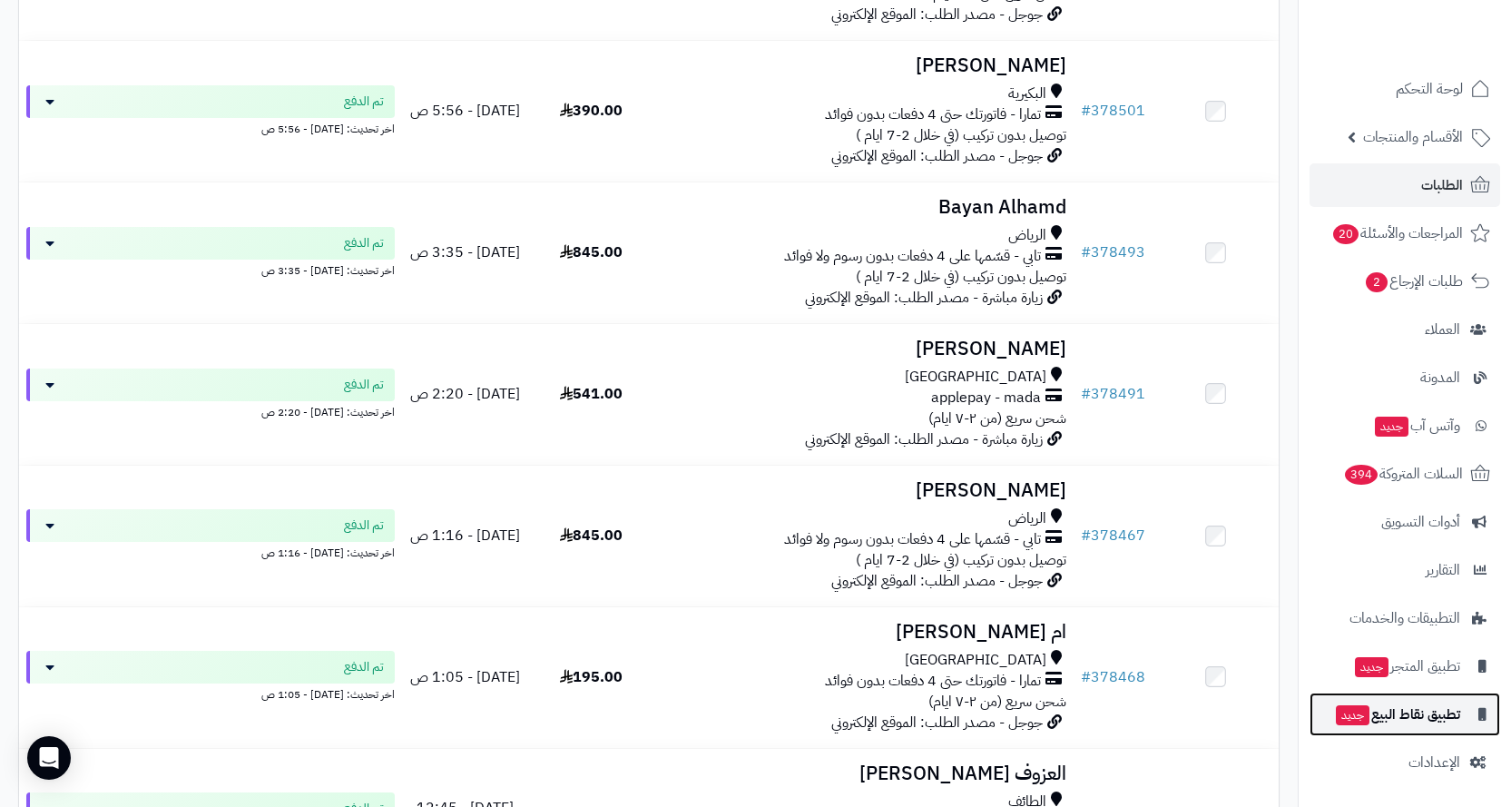
click at [1423, 715] on span "تطبيق نقاط البيع جديد" at bounding box center [1397, 714] width 126 height 25
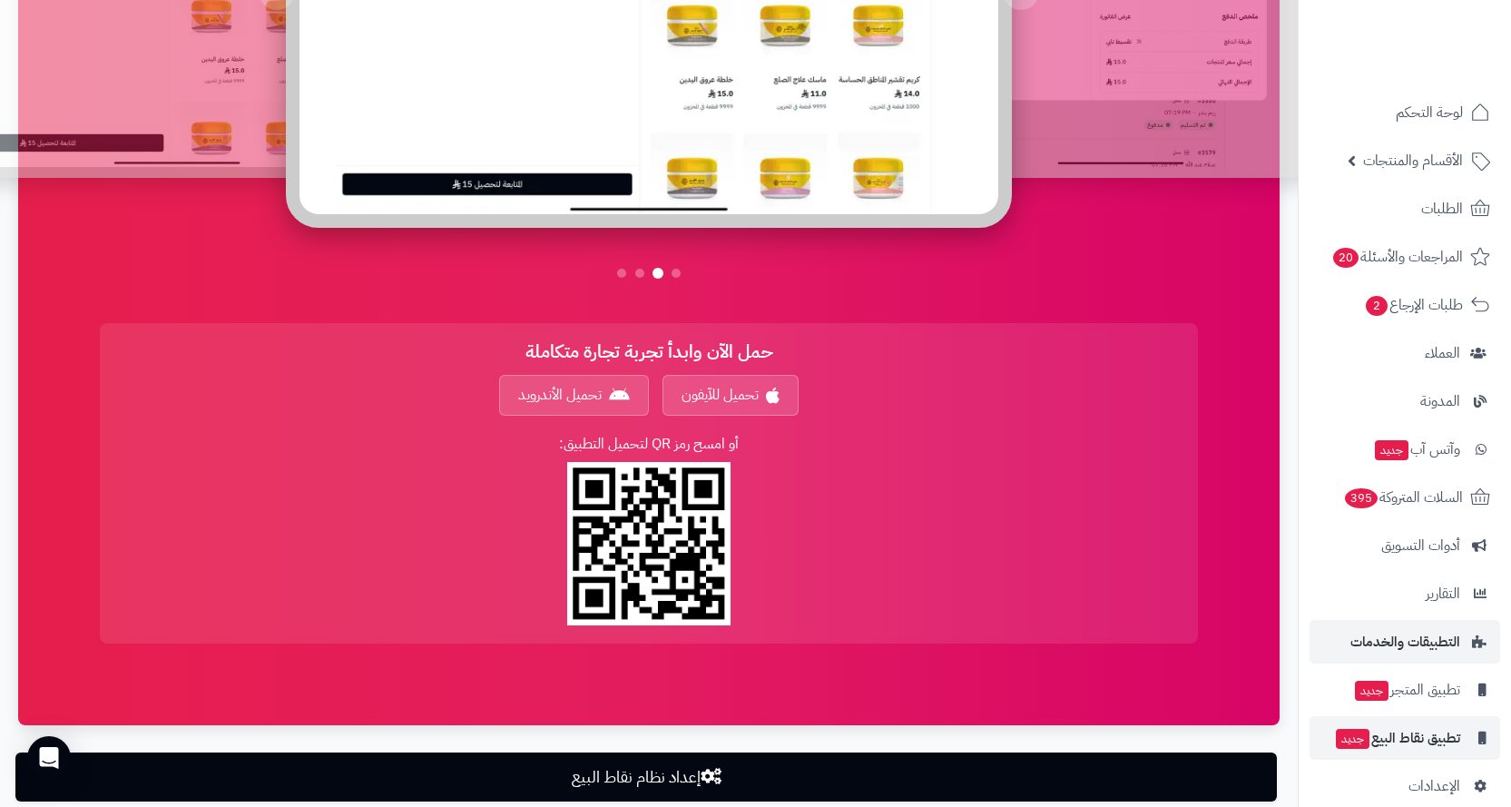
scroll to position [1031, 0]
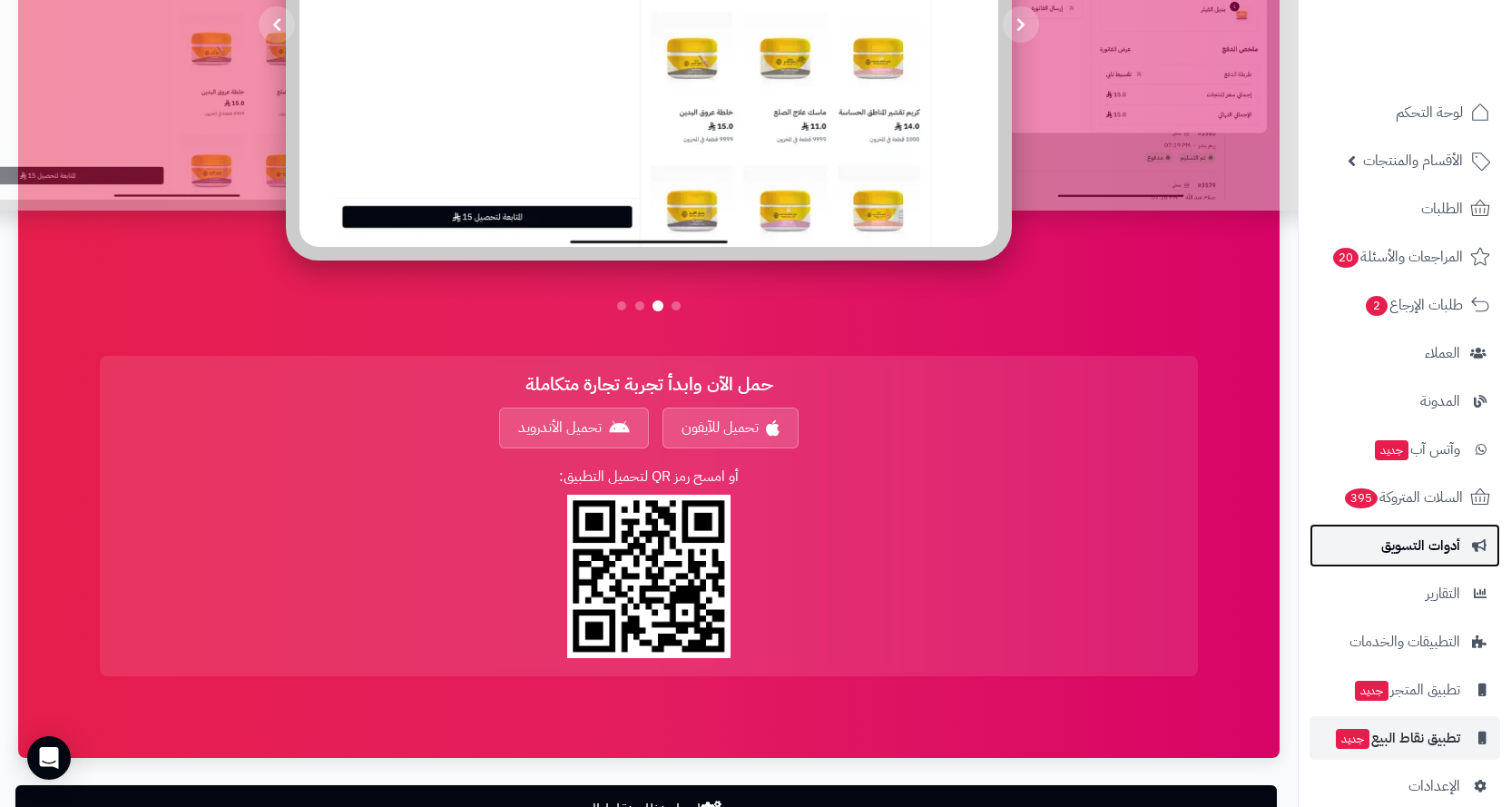
click at [1418, 541] on span "أدوات التسويق" at bounding box center [1420, 545] width 79 height 25
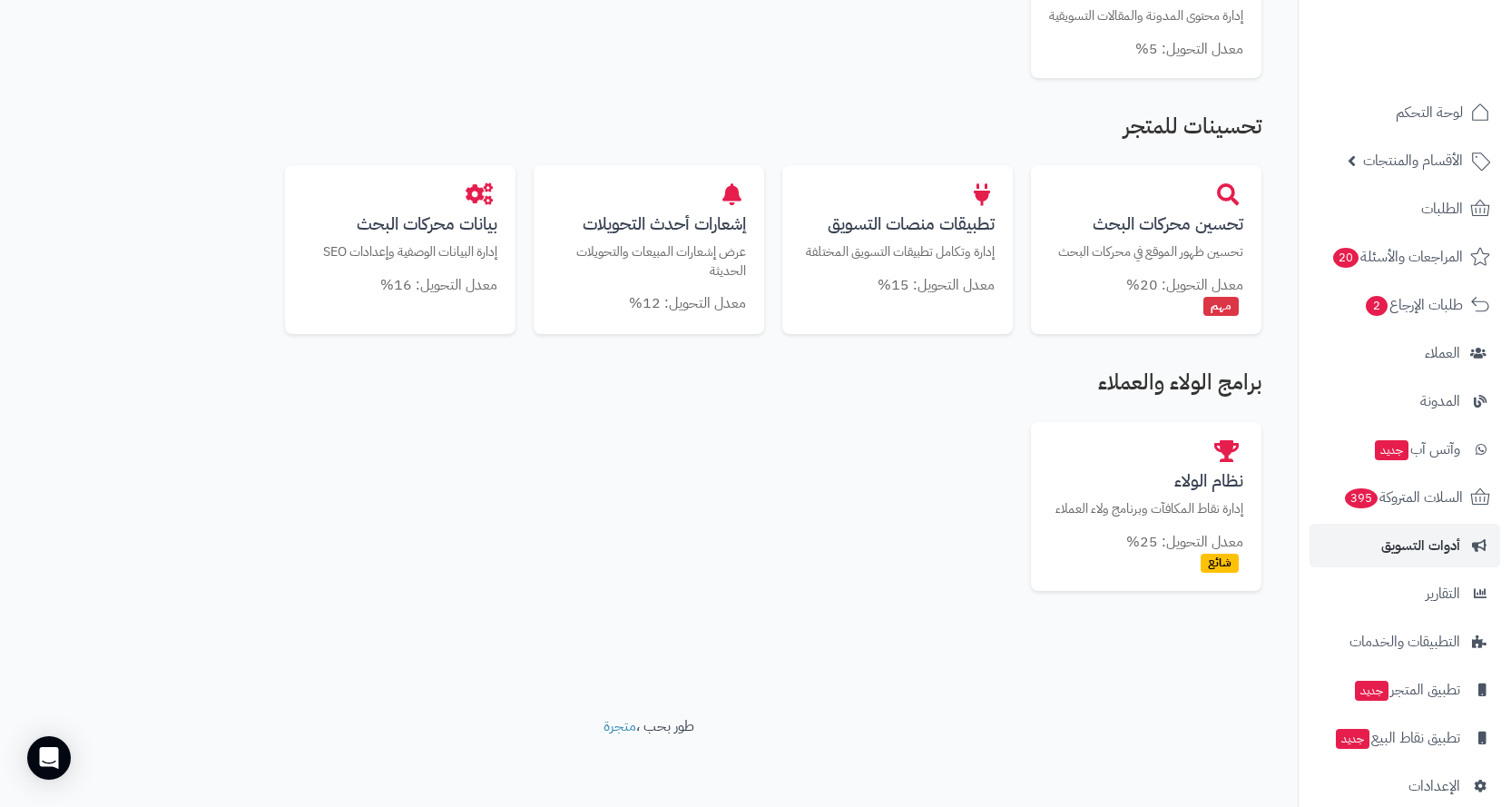
scroll to position [1015, 0]
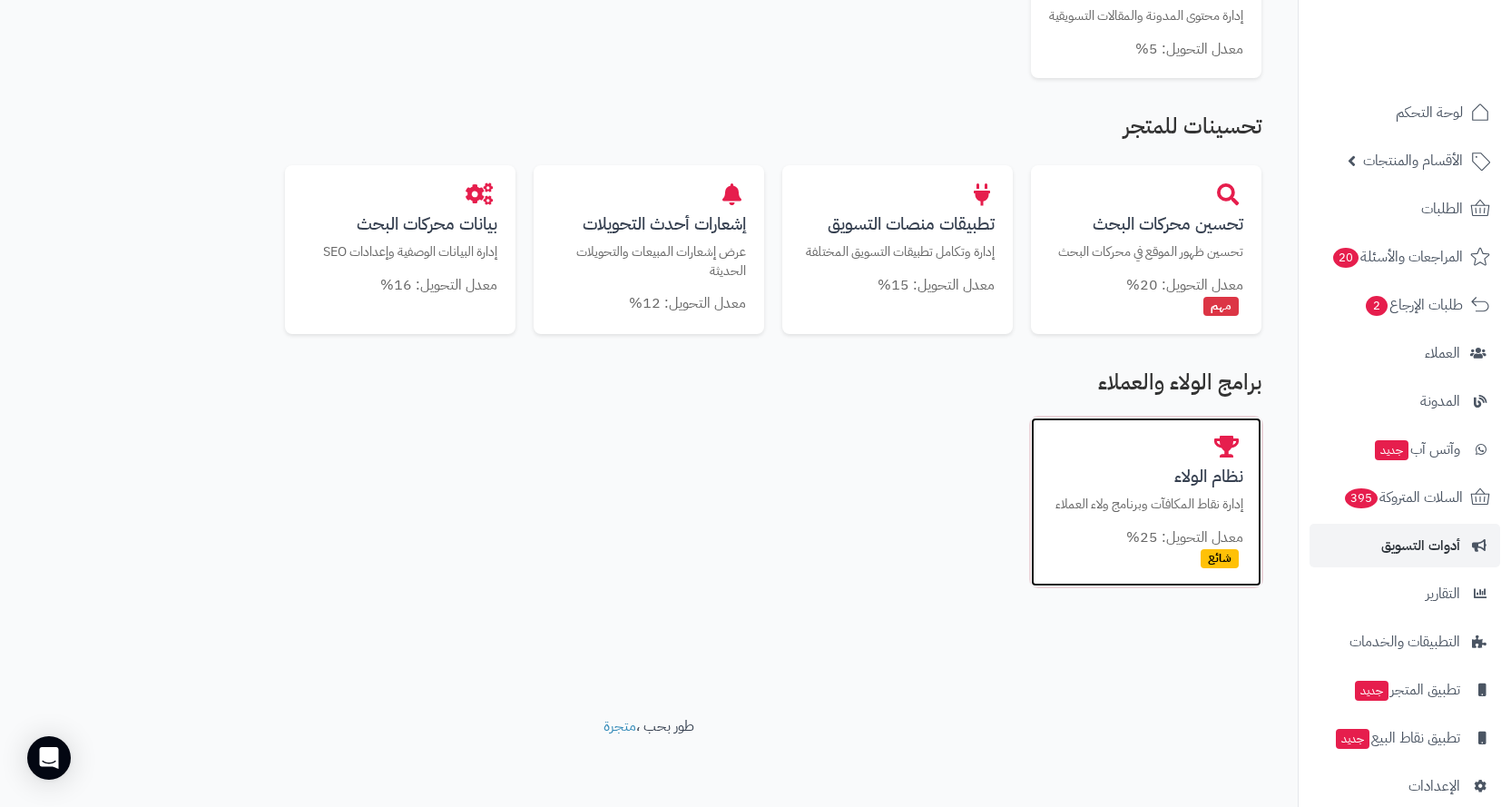
click at [1135, 481] on h3 "نظام الولاء" at bounding box center [1146, 475] width 194 height 19
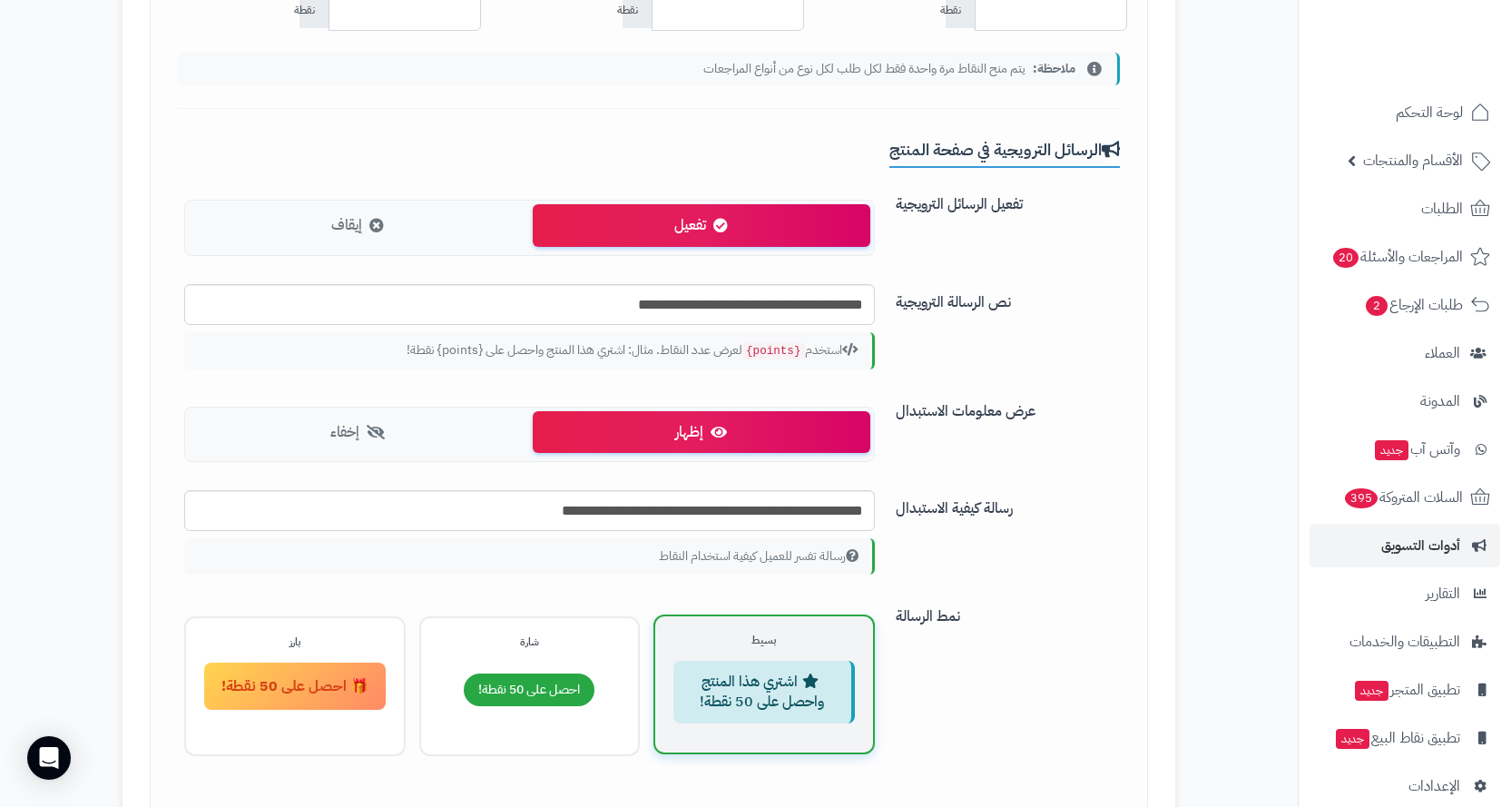
scroll to position [1304, 0]
